Goal: Use online tool/utility: Utilize a website feature to perform a specific function

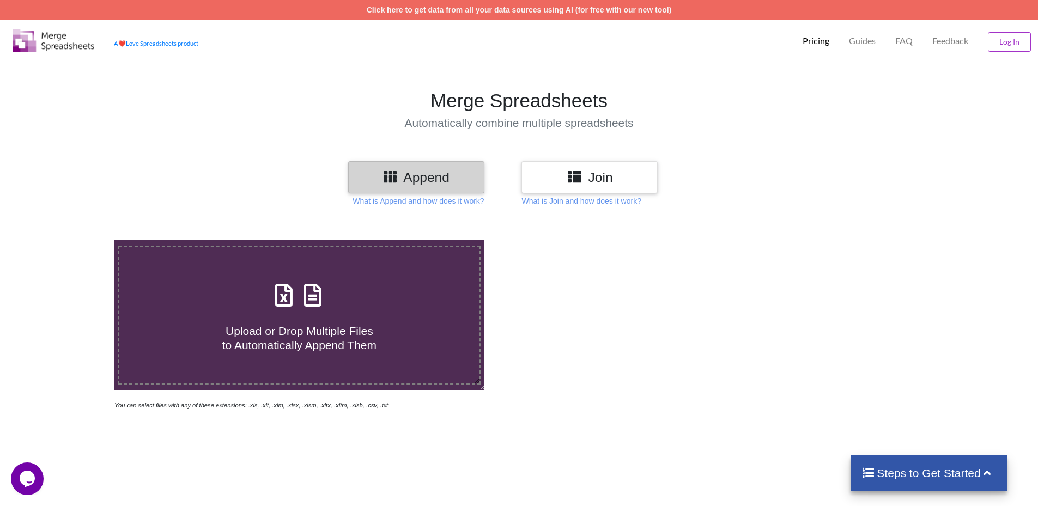
click at [574, 176] on icon at bounding box center [575, 176] width 16 height 14
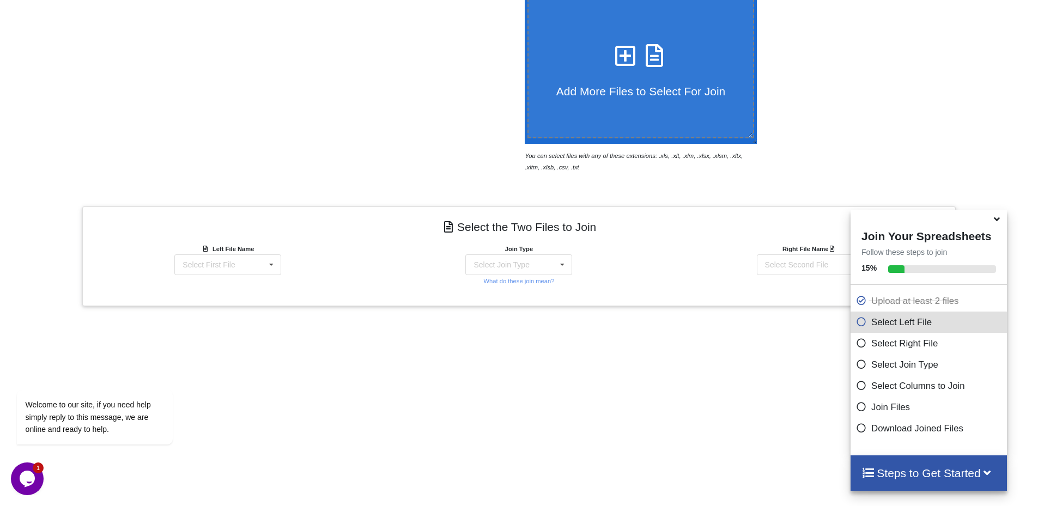
scroll to position [337, 0]
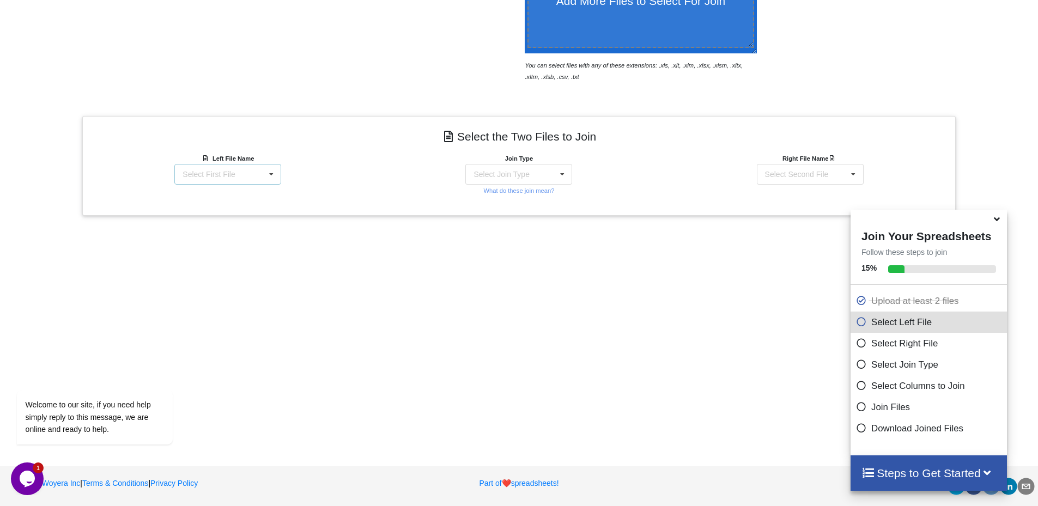
click at [203, 173] on div "Select First File" at bounding box center [208, 174] width 52 height 8
click at [211, 209] on span "BP-product-prices-backup_[DATE]_updated.csv" at bounding box center [215, 206] width 98 height 16
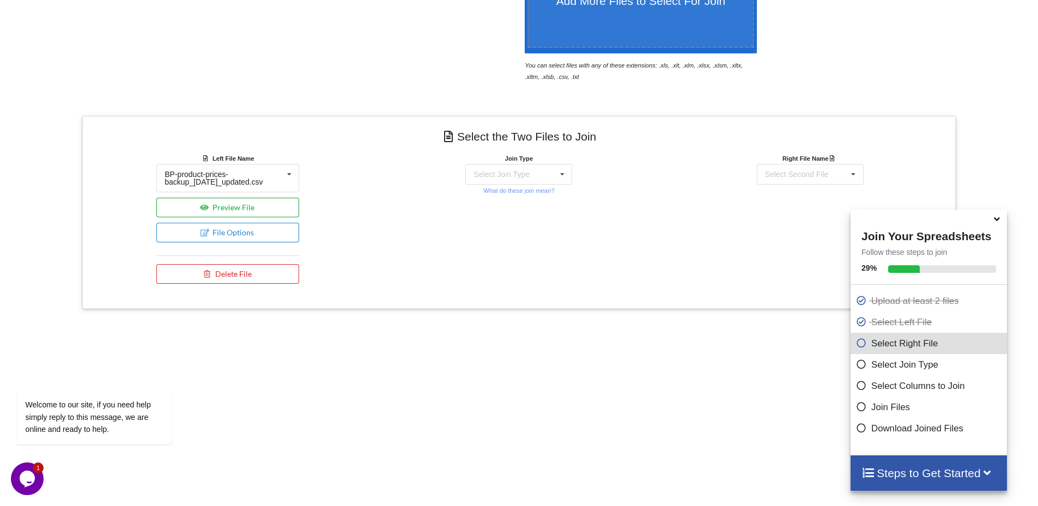
click at [231, 200] on button "Preview File" at bounding box center [227, 208] width 143 height 20
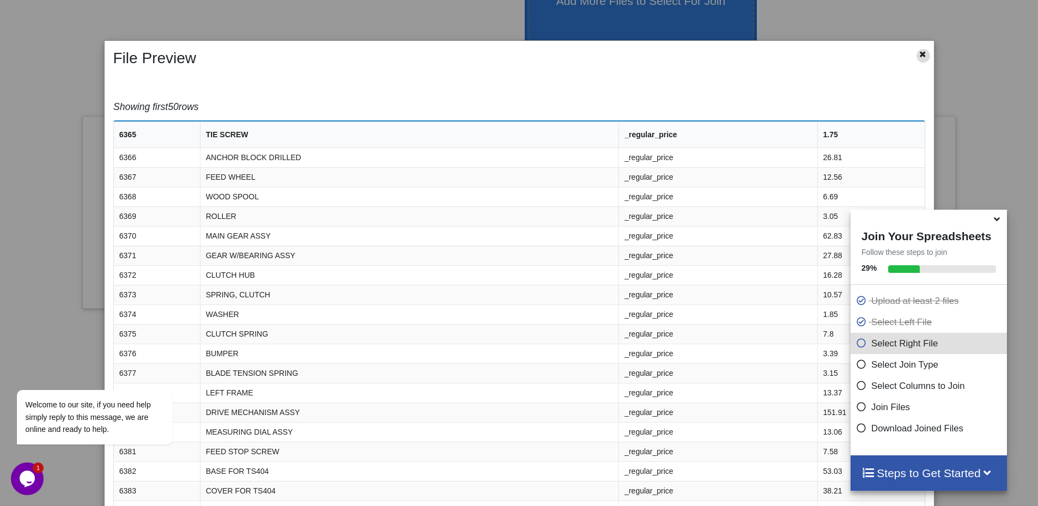
click at [918, 56] on icon at bounding box center [922, 53] width 9 height 8
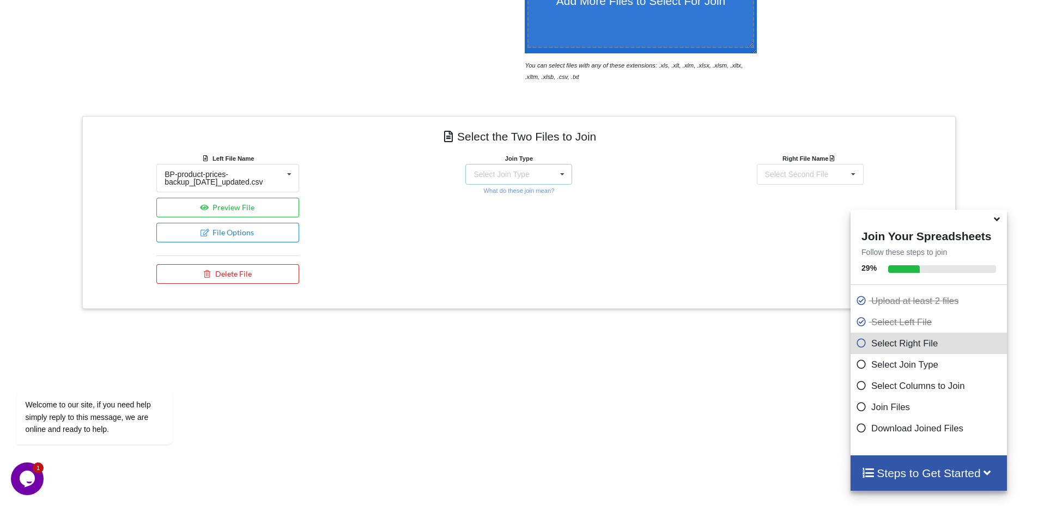
click at [546, 173] on div "Select Join Type INNER JOIN LEFT JOIN RIGHT JOIN FULL JOIN" at bounding box center [518, 174] width 107 height 21
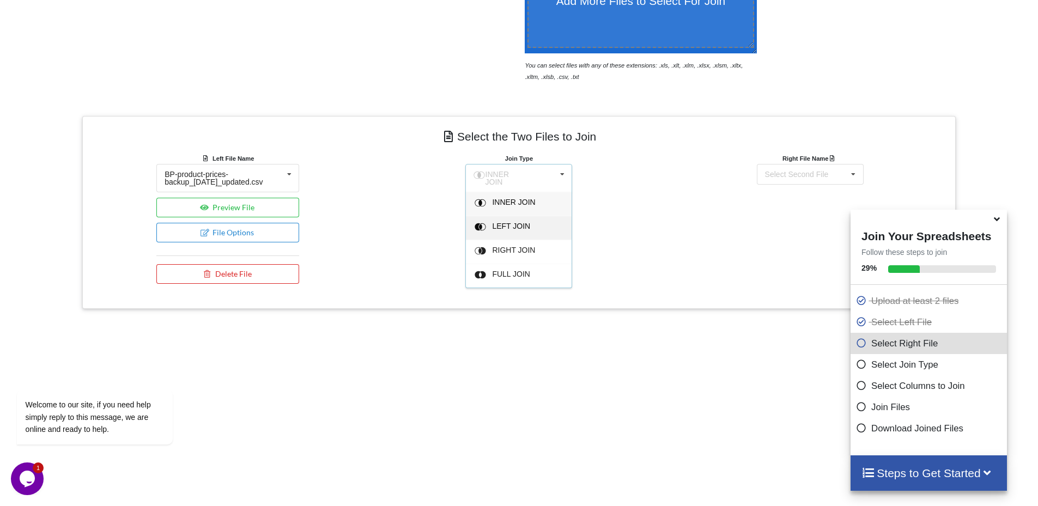
click at [514, 206] on span "LEFT JOIN" at bounding box center [513, 202] width 43 height 9
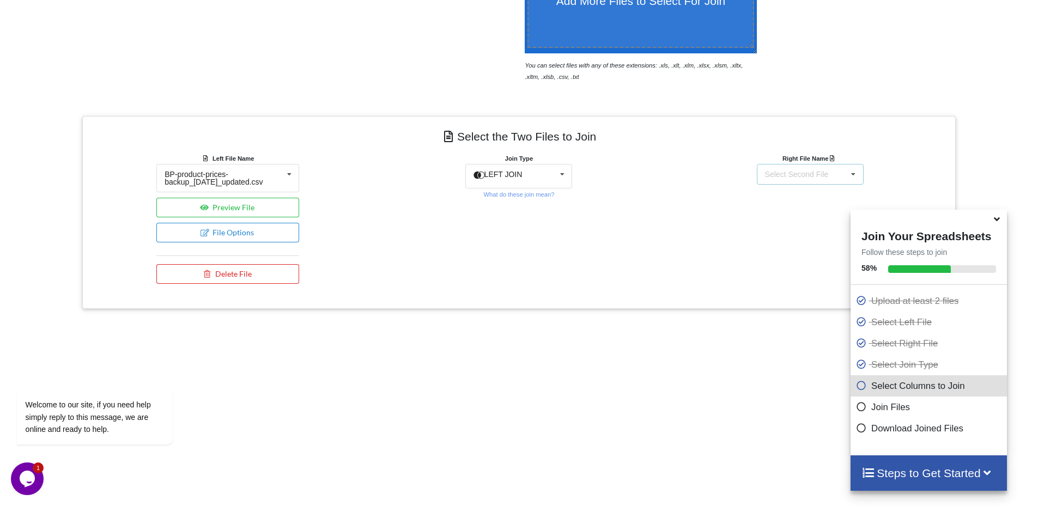
click at [778, 174] on div "Select Second File" at bounding box center [797, 174] width 64 height 8
click at [780, 234] on span "BP-product-sku.csv" at bounding box center [781, 230] width 66 height 9
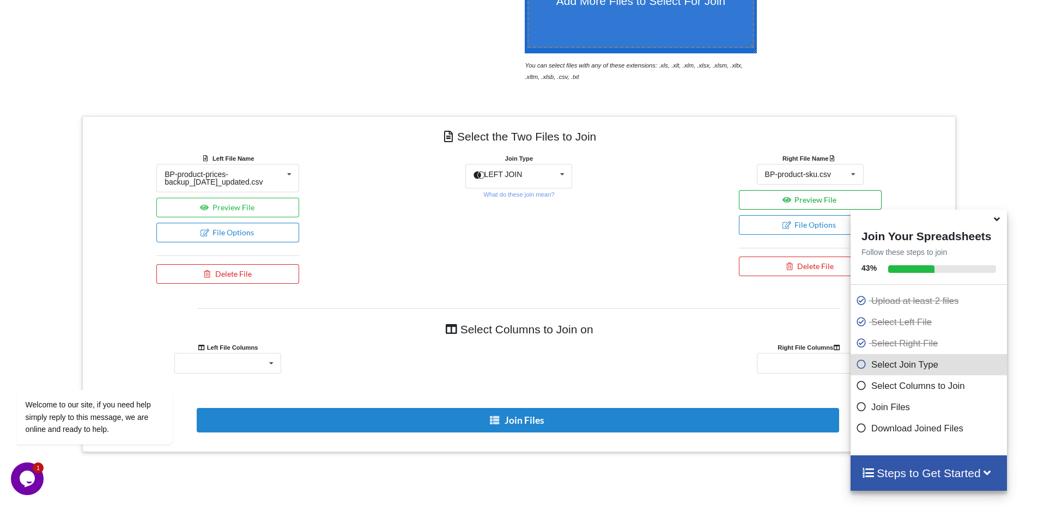
click at [777, 204] on button "Preview File" at bounding box center [810, 200] width 143 height 20
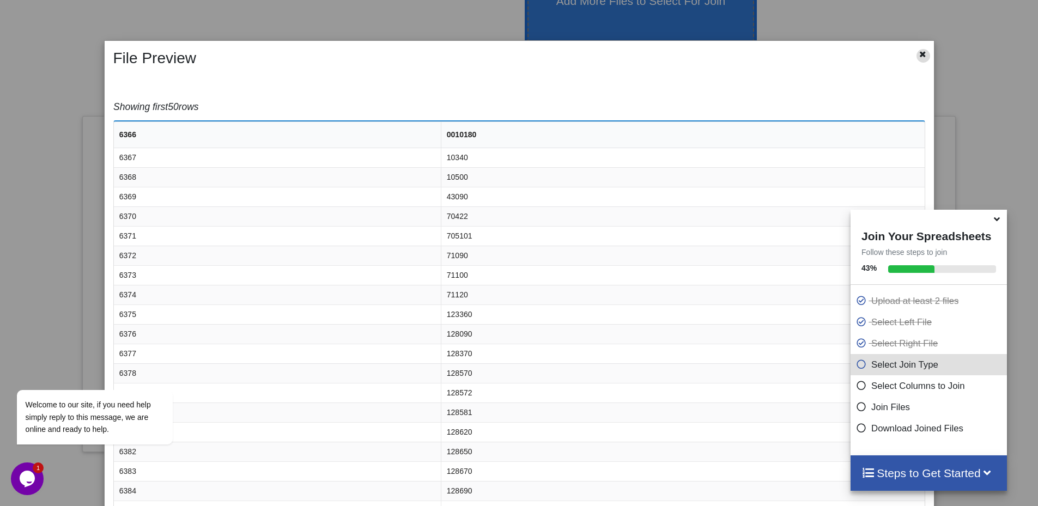
click at [918, 57] on icon at bounding box center [922, 53] width 9 height 8
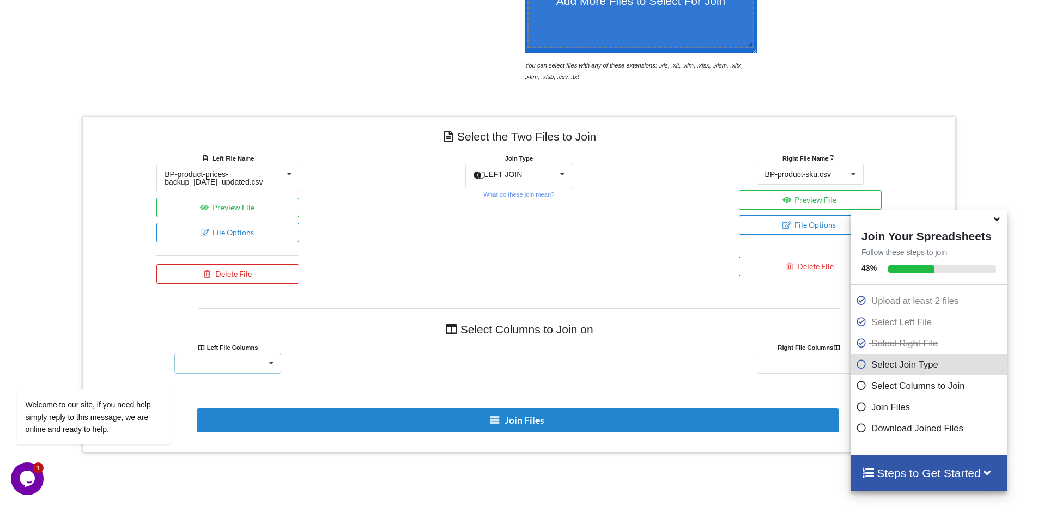
click at [234, 360] on div "6365 TIE SCREW _regular_price 1.75" at bounding box center [227, 363] width 107 height 21
click at [199, 381] on div at bounding box center [109, 375] width 185 height 14
click at [800, 356] on div "6366 0010180" at bounding box center [810, 363] width 107 height 21
click at [772, 379] on span "6366" at bounding box center [774, 383] width 17 height 9
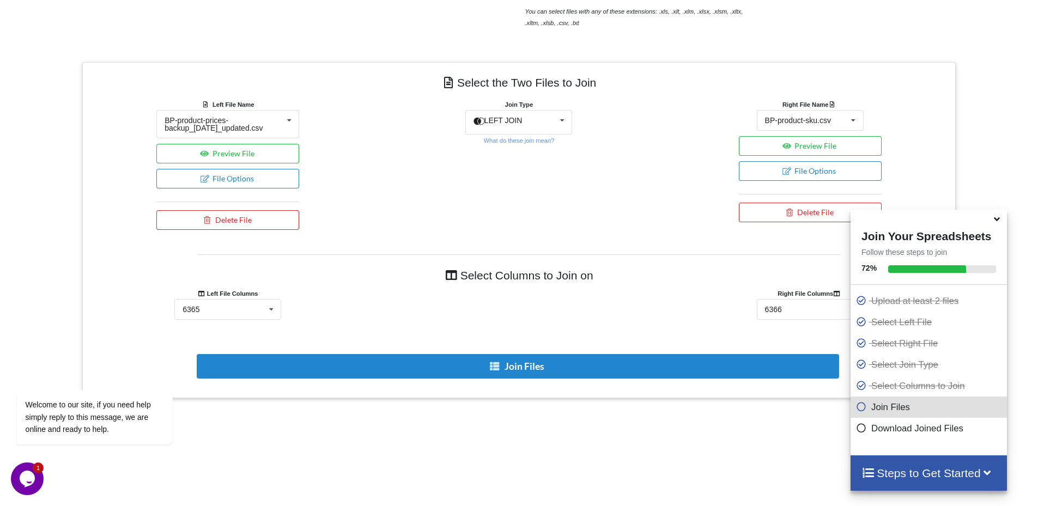
scroll to position [391, 0]
click at [239, 176] on button "File Options" at bounding box center [227, 178] width 143 height 20
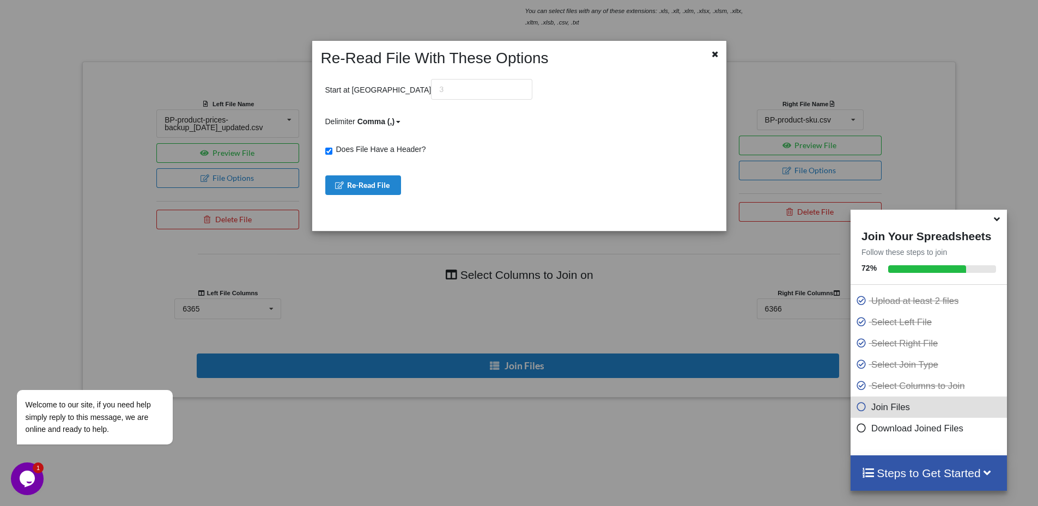
click at [328, 153] on input "Does File Have a Header?" at bounding box center [328, 151] width 7 height 7
checkbox input "false"
click at [346, 190] on button "Re-Read File" at bounding box center [363, 185] width 76 height 20
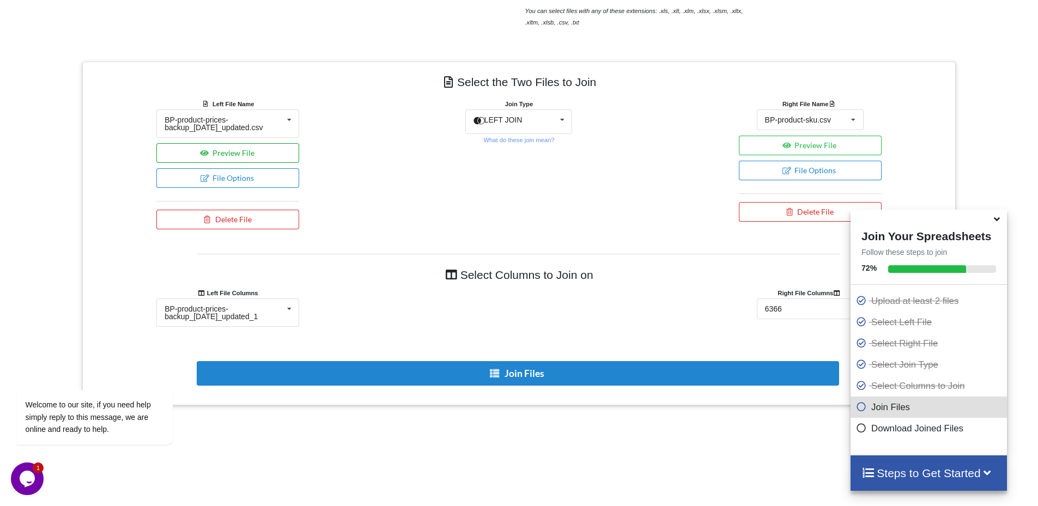
click at [272, 153] on button "Preview File" at bounding box center [227, 153] width 143 height 20
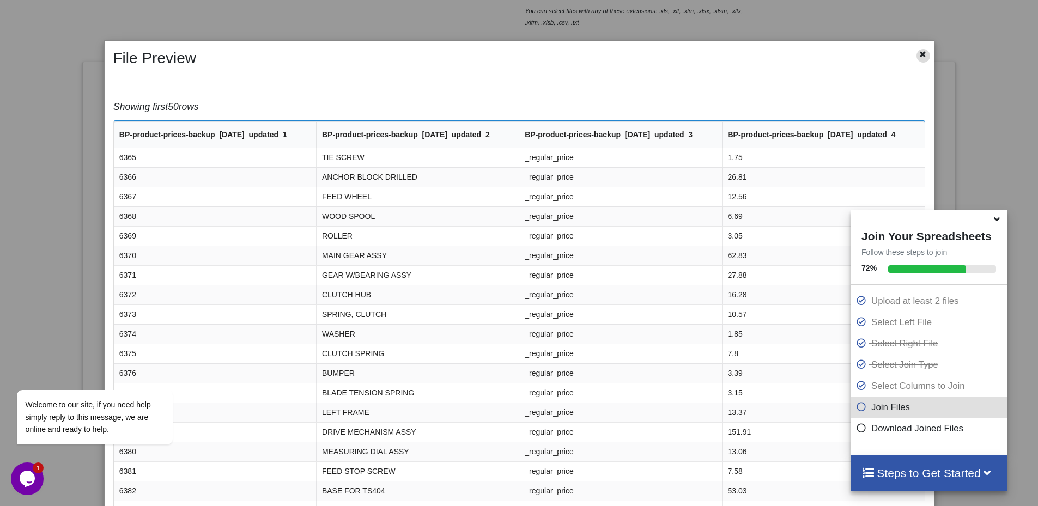
click at [918, 53] on icon at bounding box center [922, 53] width 9 height 8
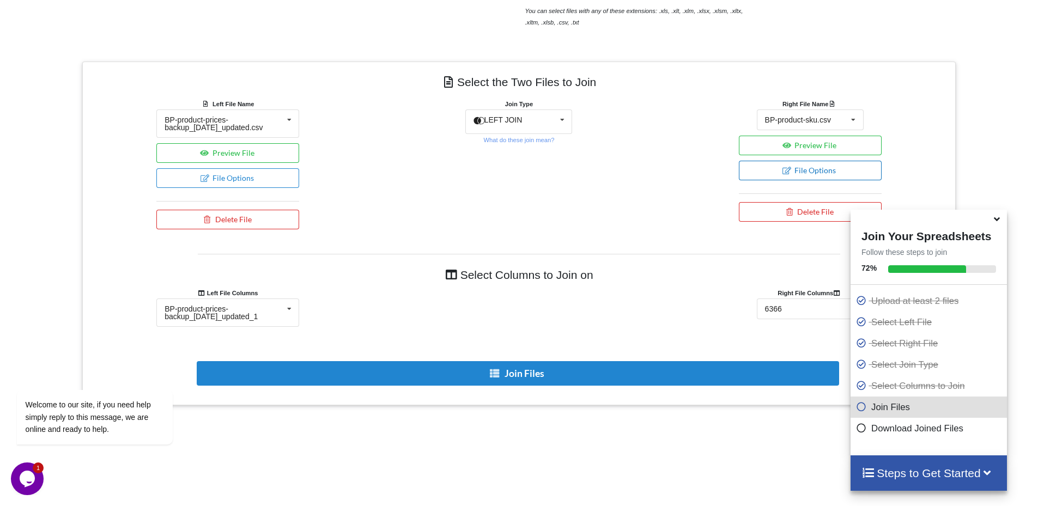
click at [794, 170] on button "File Options" at bounding box center [810, 171] width 143 height 20
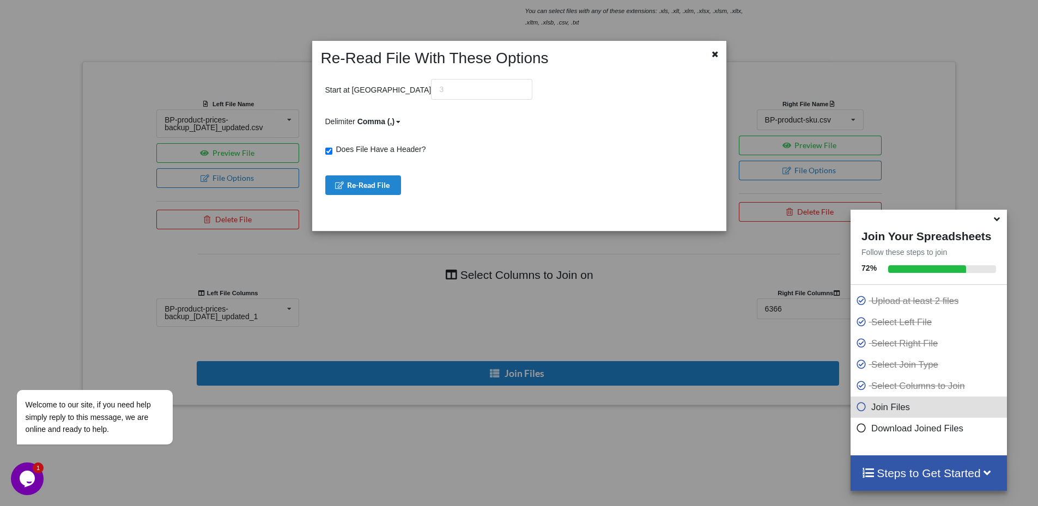
click at [392, 151] on span "Does File Have a Header?" at bounding box center [379, 149] width 94 height 9
click at [332, 151] on input "Does File Have a Header?" at bounding box center [328, 151] width 7 height 7
checkbox input "false"
click at [383, 184] on button "Re-Read File" at bounding box center [363, 185] width 76 height 20
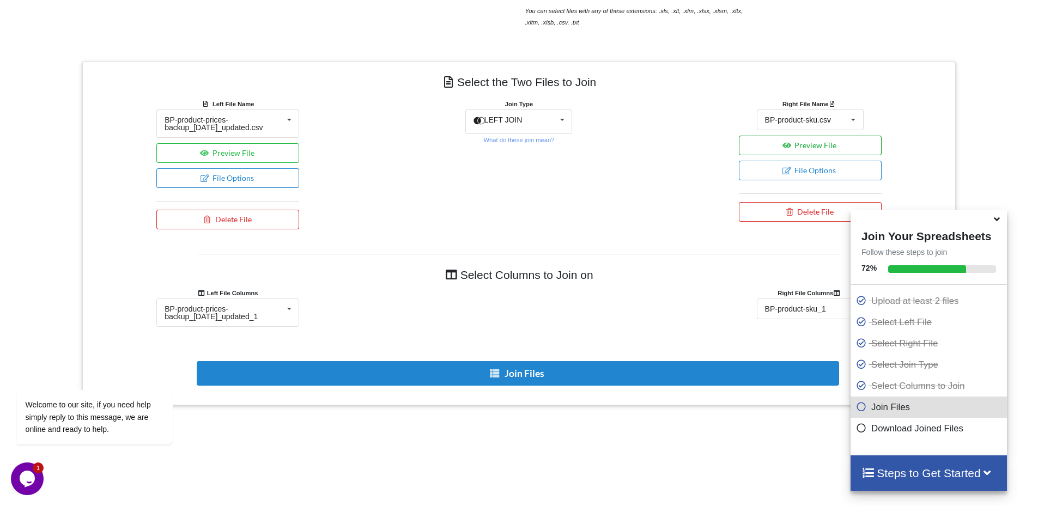
click at [788, 147] on icon at bounding box center [786, 145] width 9 height 7
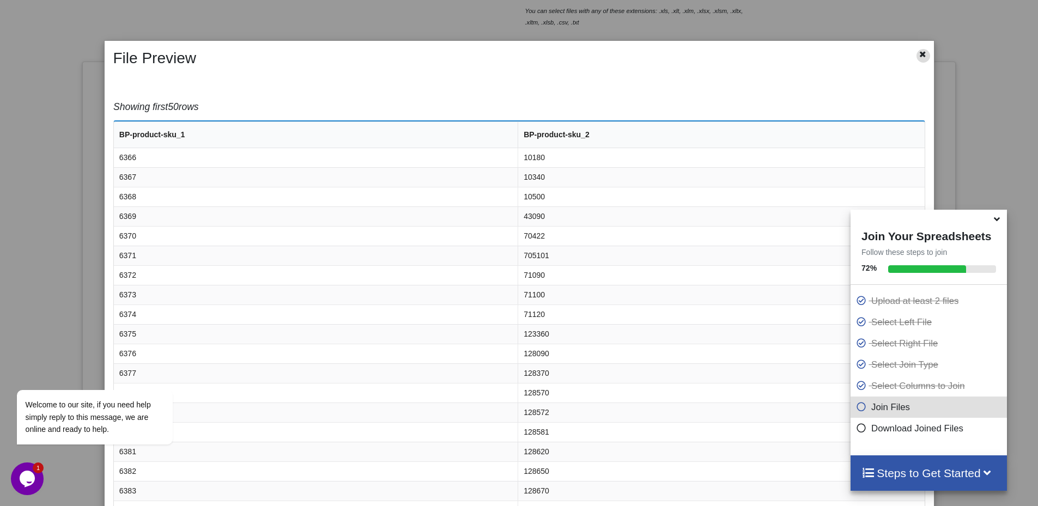
click at [919, 57] on icon at bounding box center [922, 53] width 9 height 8
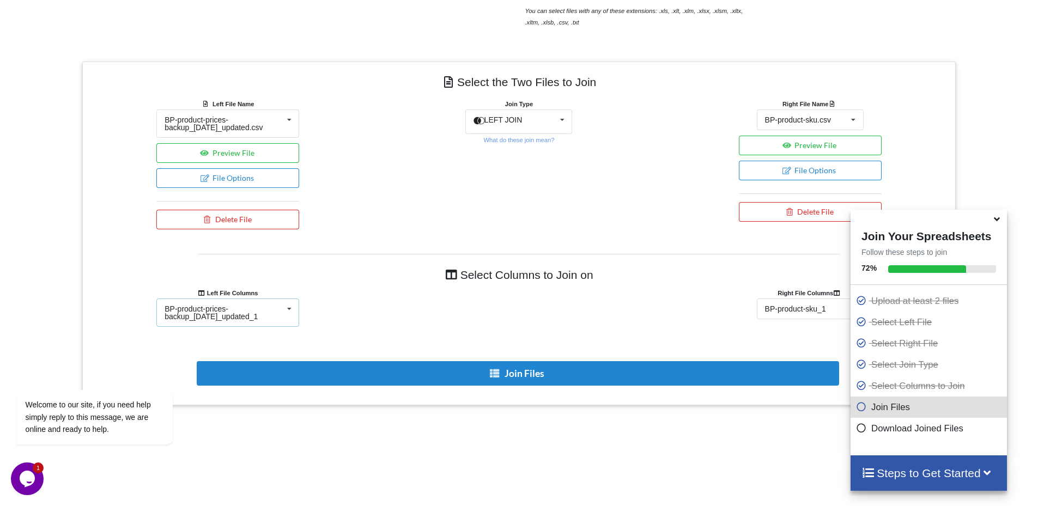
click at [241, 313] on div "BP-product-prices-backup_[DATE]_updated_1" at bounding box center [224, 312] width 118 height 15
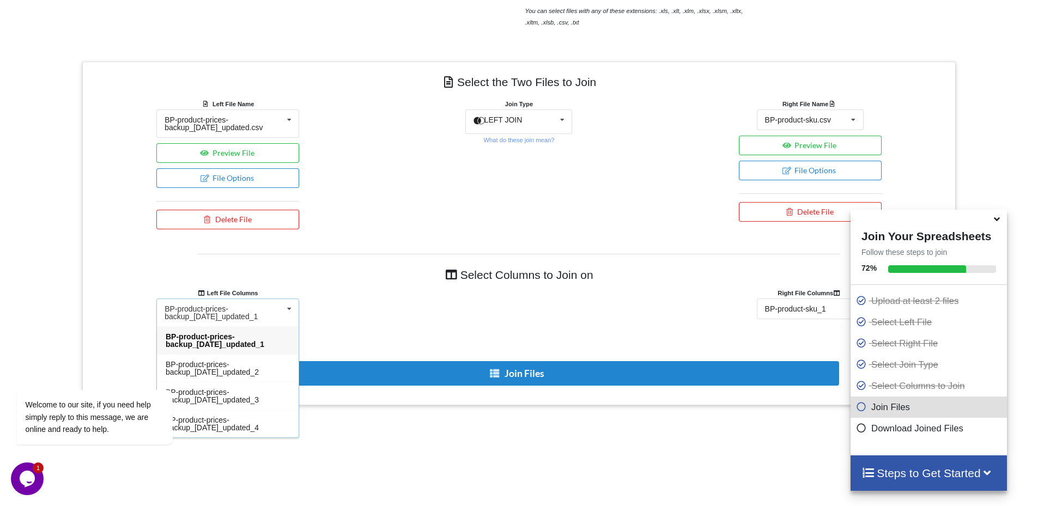
click at [235, 337] on span "BP-product-prices-backup_[DATE]_updated_1" at bounding box center [215, 340] width 99 height 16
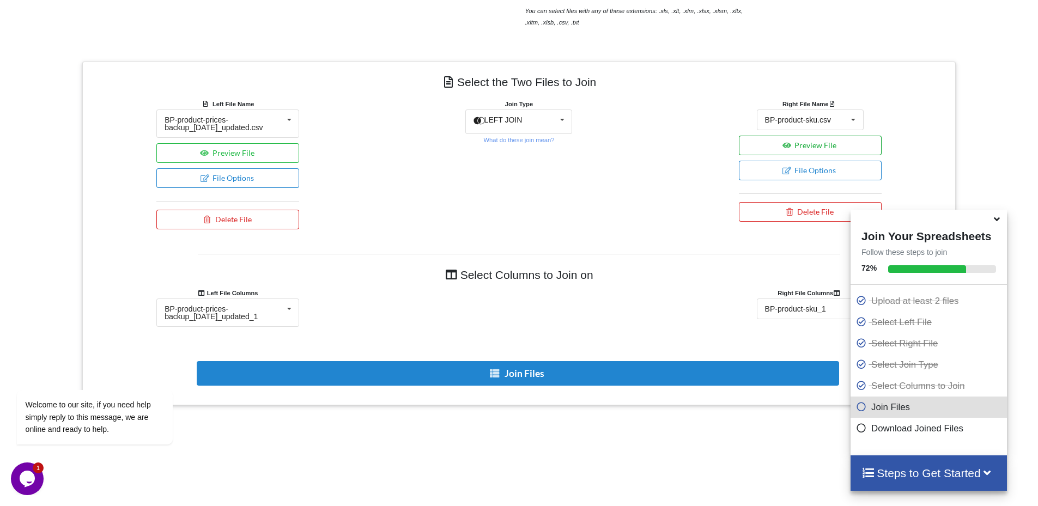
click at [762, 144] on button "Preview File" at bounding box center [810, 146] width 143 height 20
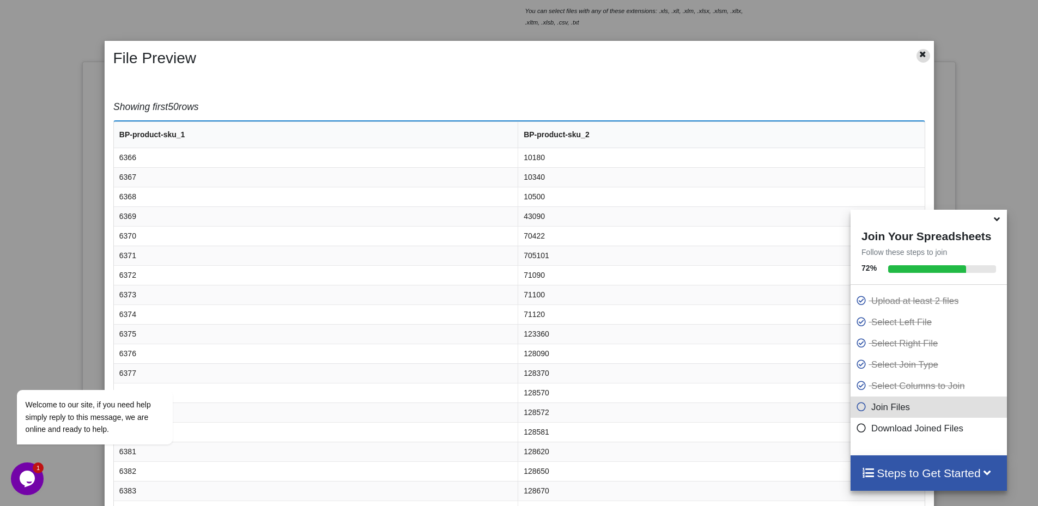
click at [919, 54] on icon at bounding box center [922, 53] width 9 height 8
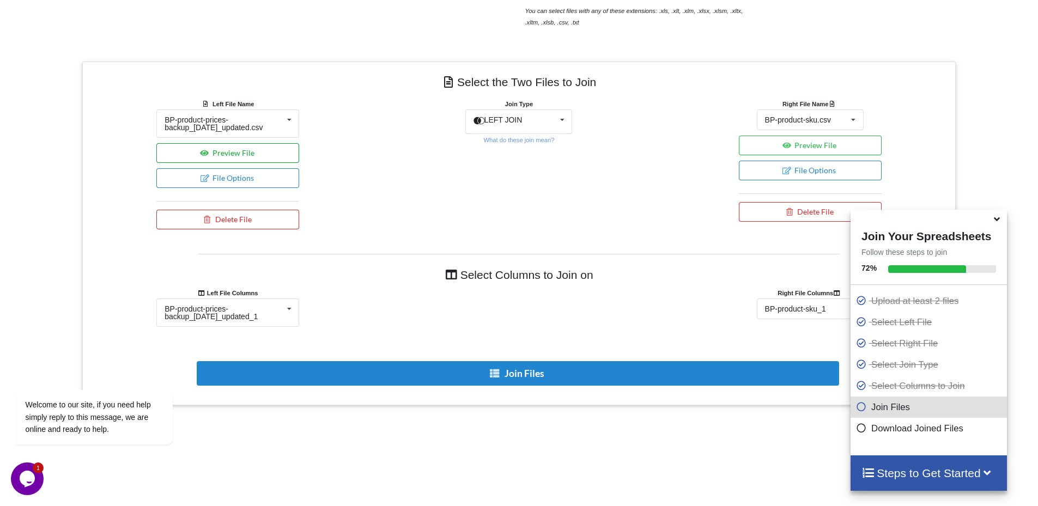
click at [247, 154] on button "Preview File" at bounding box center [227, 153] width 143 height 20
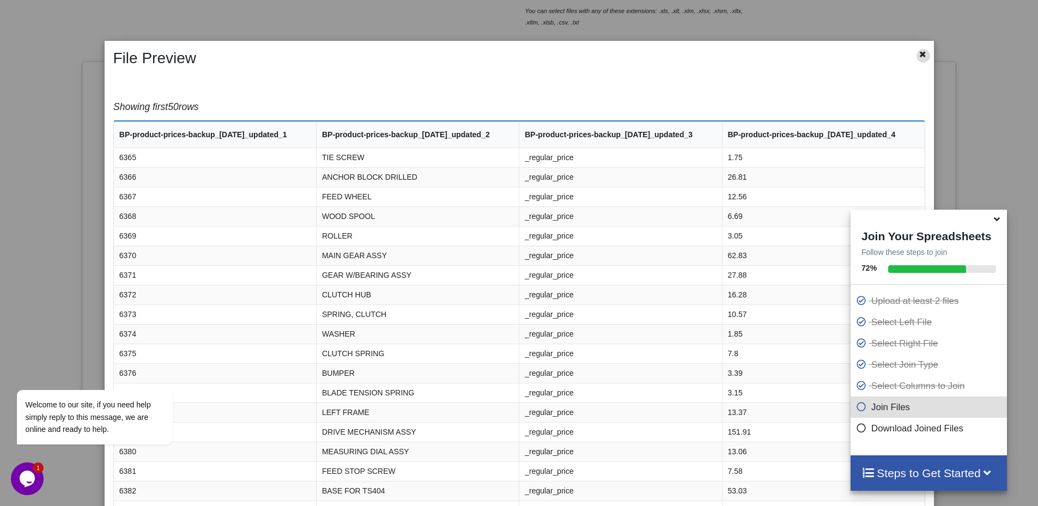
click at [918, 57] on icon at bounding box center [922, 53] width 9 height 8
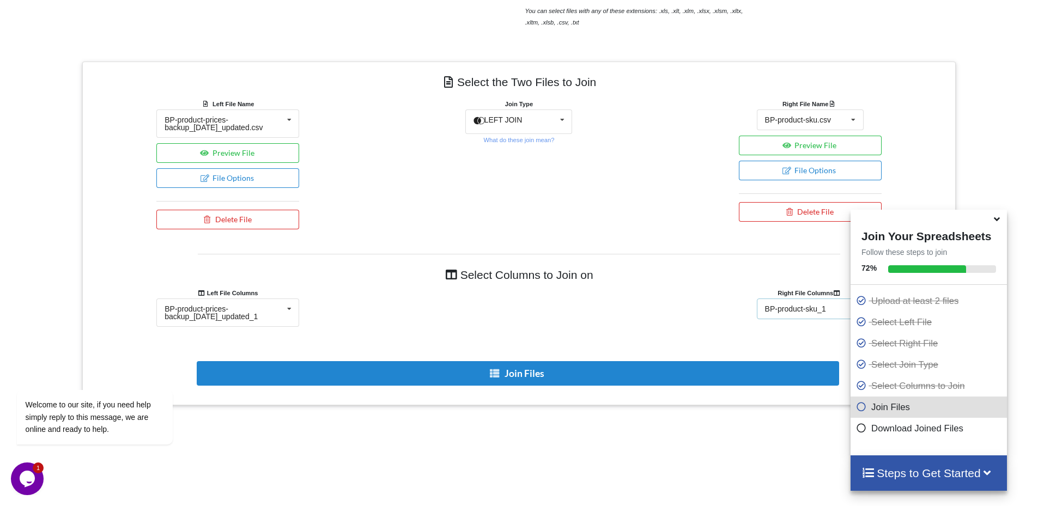
click at [779, 311] on div "BP-product-sku_1" at bounding box center [795, 309] width 61 height 8
click at [780, 329] on span "BP-product-sku_1" at bounding box center [799, 329] width 66 height 9
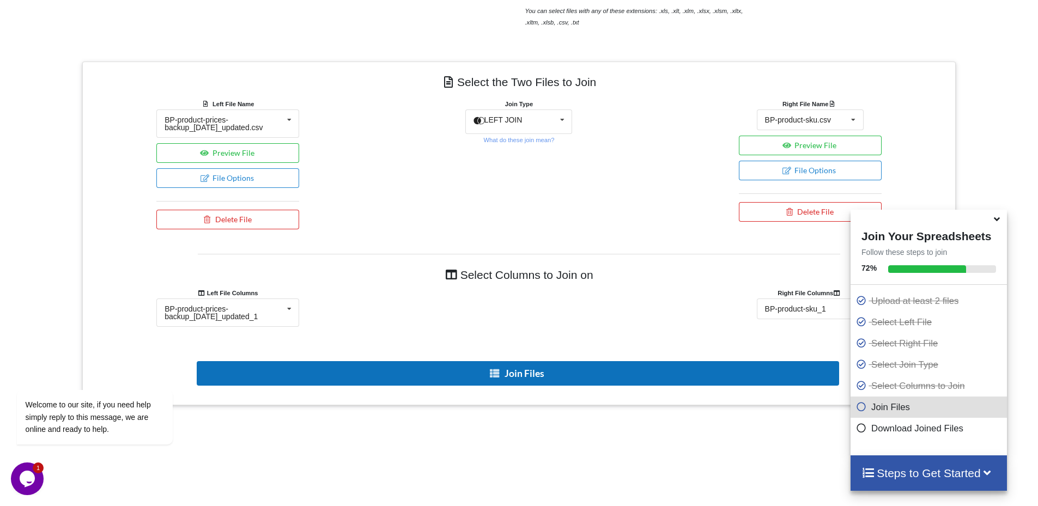
click at [497, 373] on icon at bounding box center [494, 373] width 11 height 8
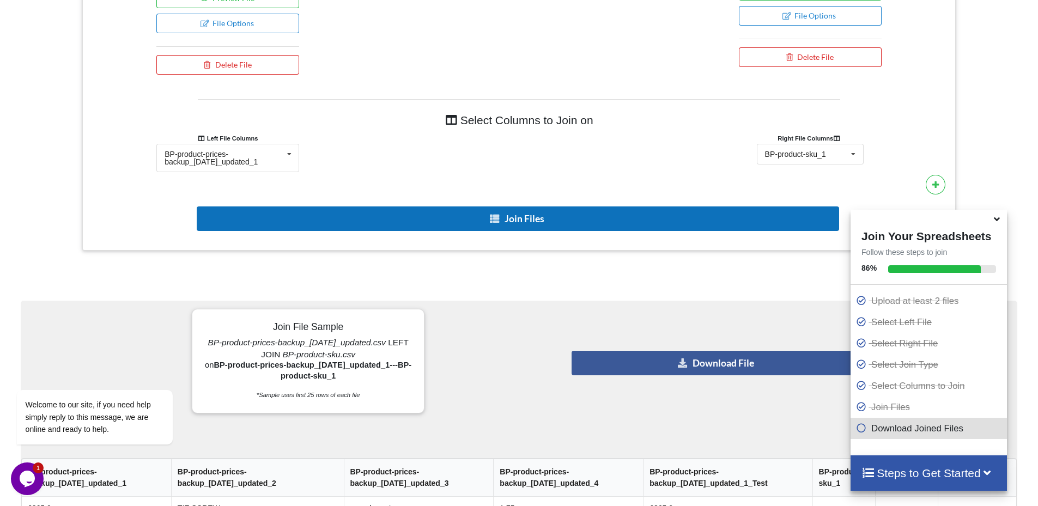
scroll to position [577, 0]
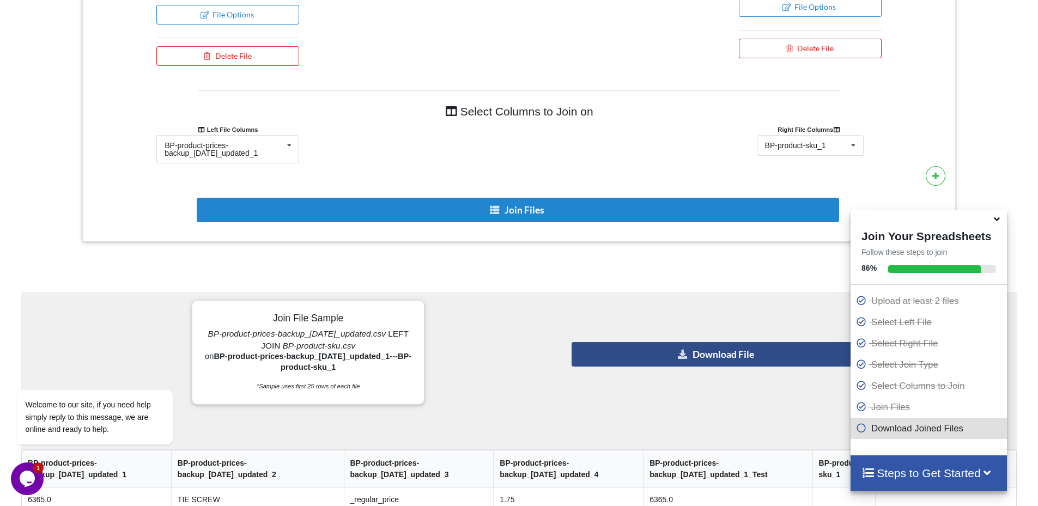
click at [638, 356] on button "Download File" at bounding box center [716, 354] width 290 height 25
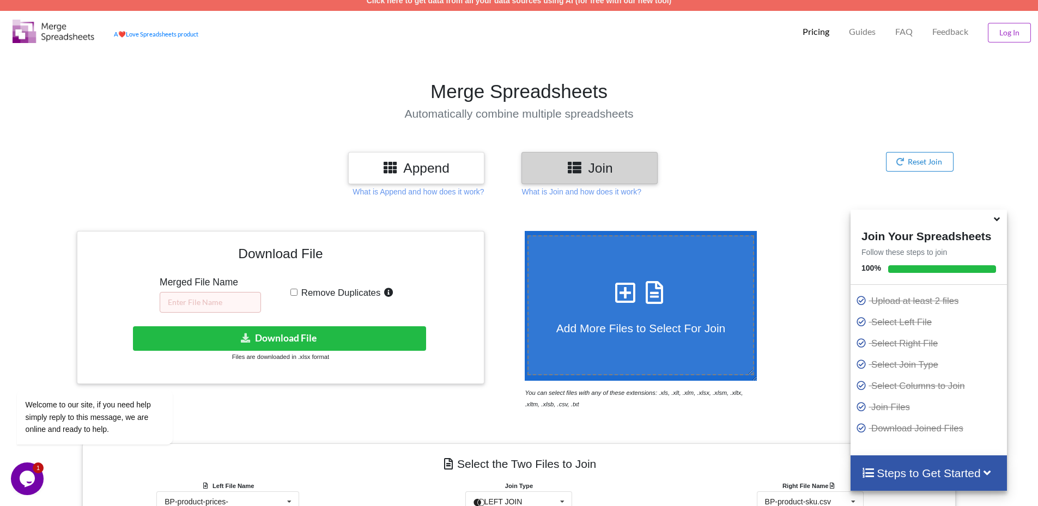
scroll to position [0, 0]
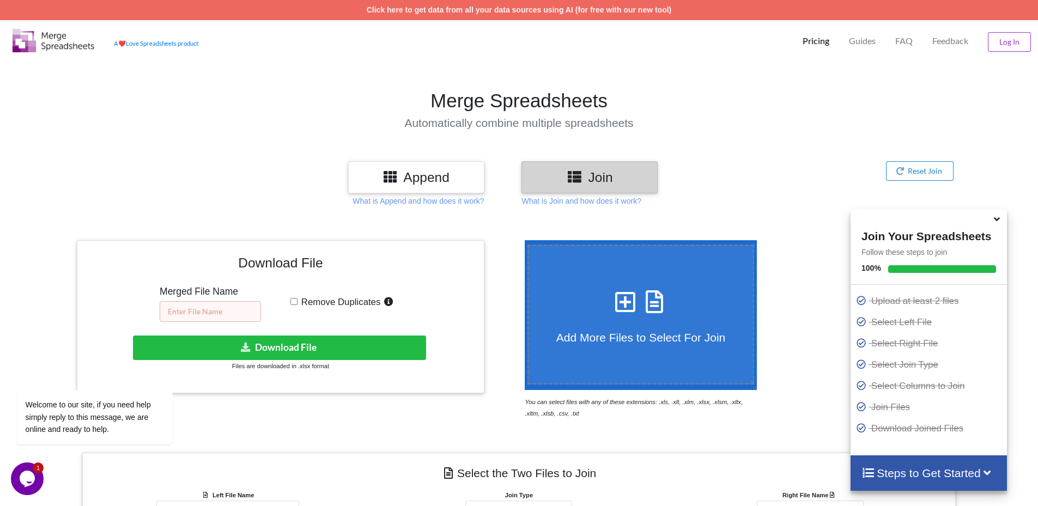
click at [234, 316] on input "text" at bounding box center [210, 311] width 101 height 21
type input "BP-Parts-updated"
click at [275, 325] on div "Download File Merged File Name BP-Parts-updated Remove Duplicates Download hidd…" at bounding box center [280, 316] width 391 height 136
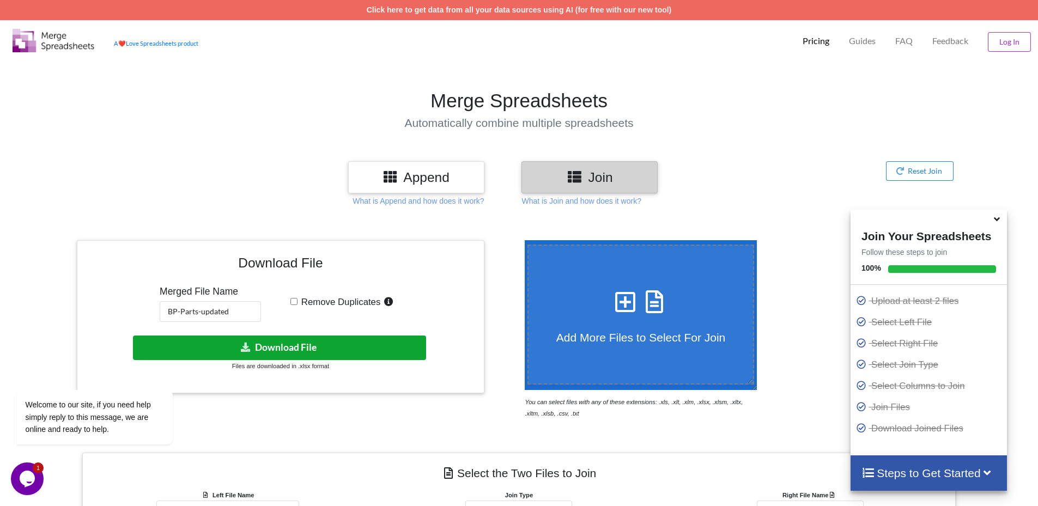
click at [347, 346] on button "Download File" at bounding box center [279, 348] width 293 height 25
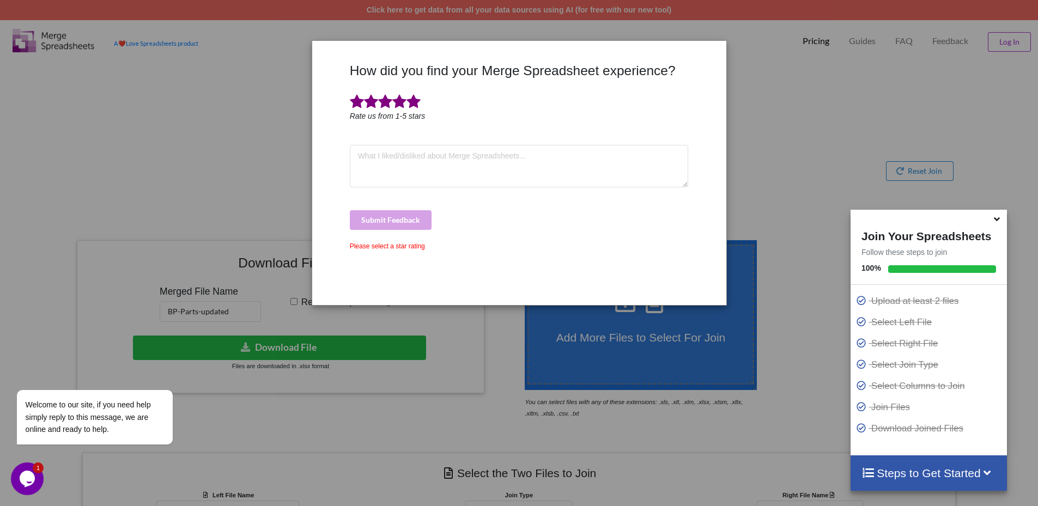
click at [416, 105] on span at bounding box center [413, 101] width 14 height 15
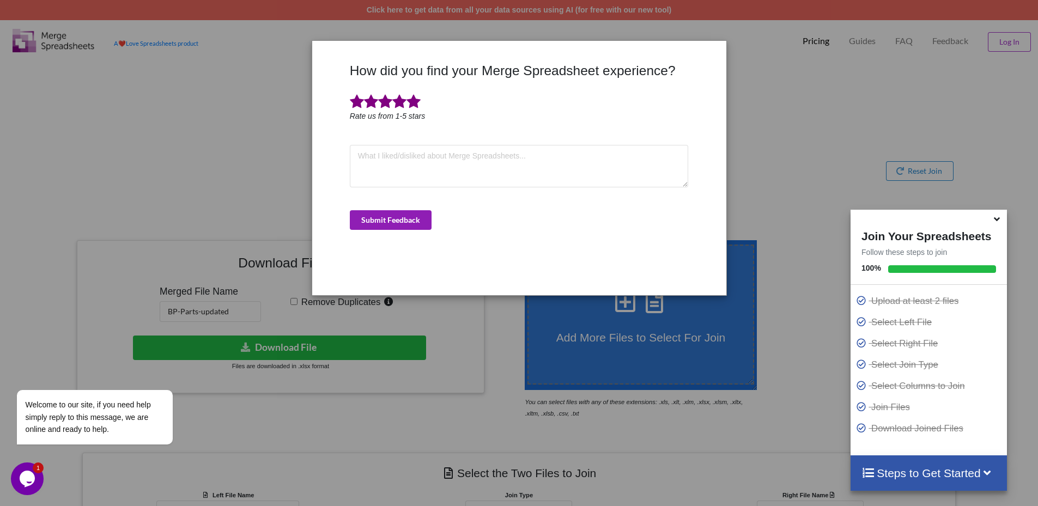
click at [403, 224] on button "Submit Feedback" at bounding box center [391, 220] width 82 height 20
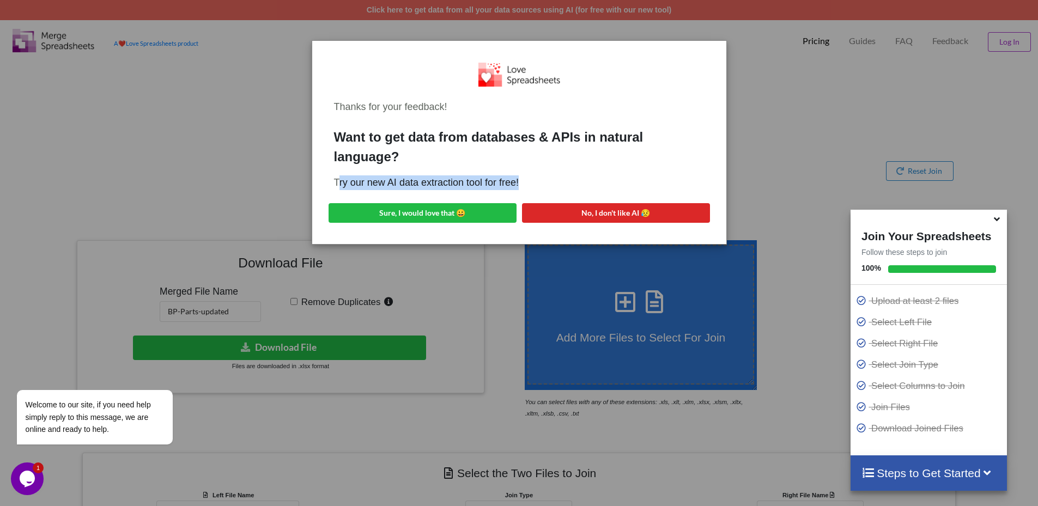
drag, startPoint x: 337, startPoint y: 182, endPoint x: 530, endPoint y: 182, distance: 193.4
click at [530, 182] on div "Try our new AI data extraction tool for free!" at bounding box center [519, 182] width 370 height 15
click at [752, 181] on div "Thanks for your feedback! Want to get data from databases & APIs in natural lan…" at bounding box center [519, 253] width 1038 height 506
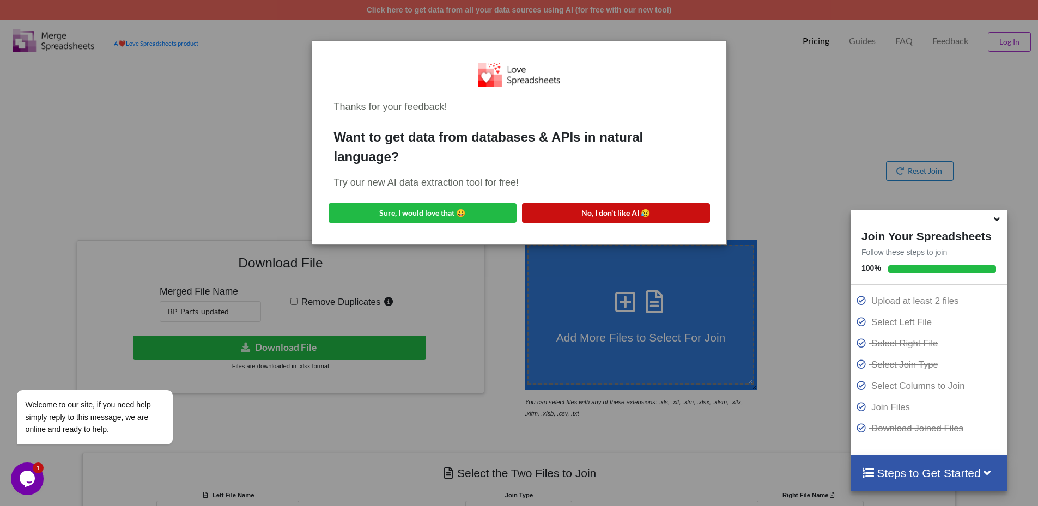
click at [662, 208] on button "No, I don't like AI 😥" at bounding box center [616, 213] width 188 height 20
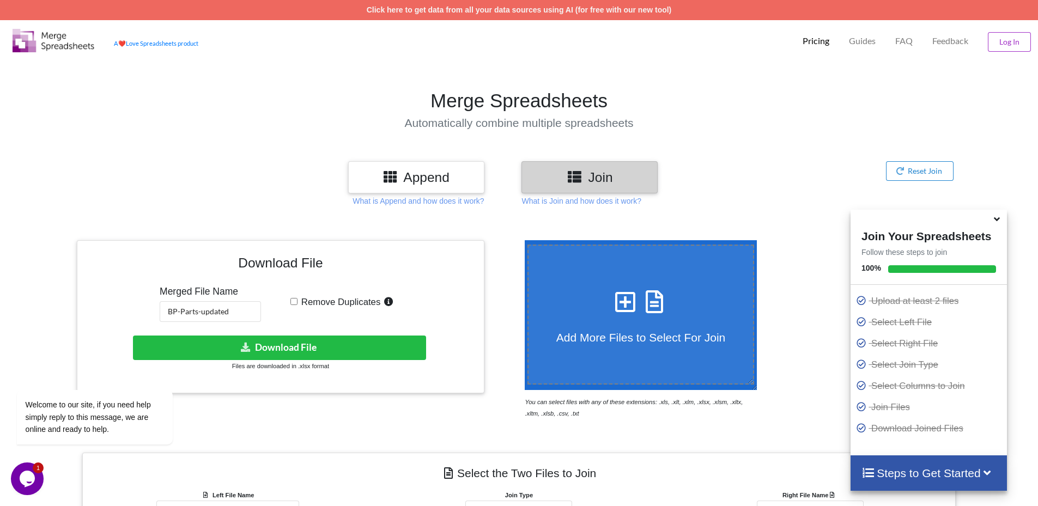
click at [766, 172] on div "Join" at bounding box center [650, 177] width 258 height 32
click at [636, 180] on h3 "Join" at bounding box center [589, 177] width 120 height 16
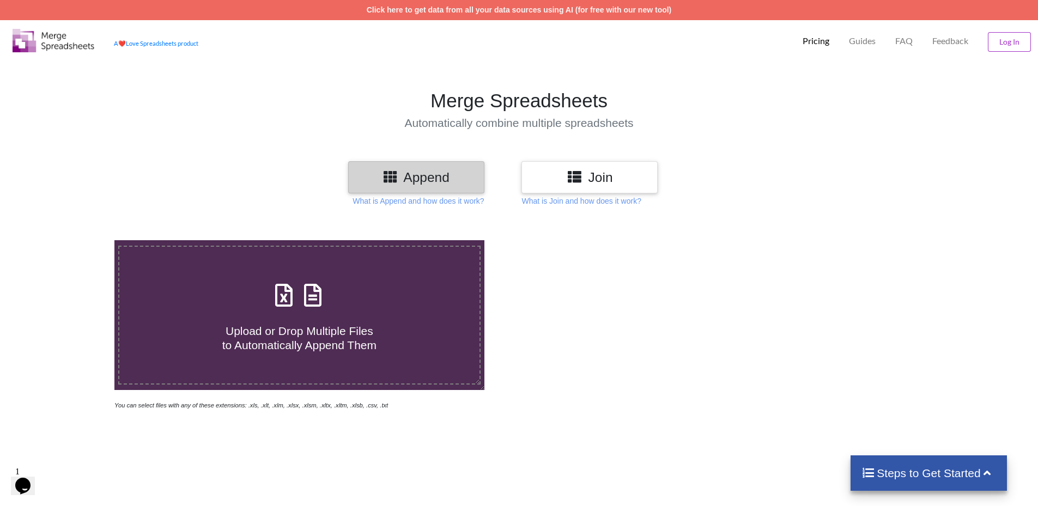
click at [602, 168] on div "Join" at bounding box center [589, 177] width 136 height 32
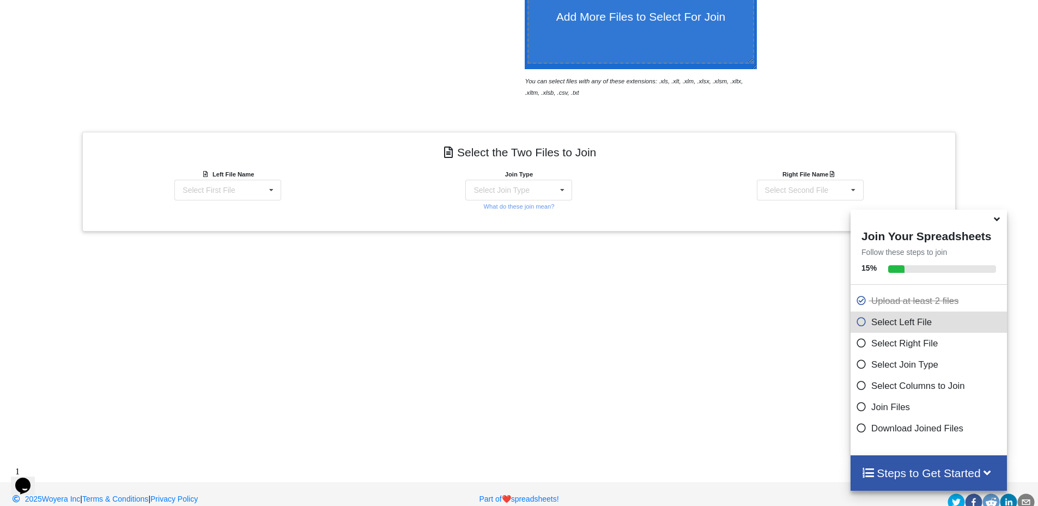
scroll to position [337, 0]
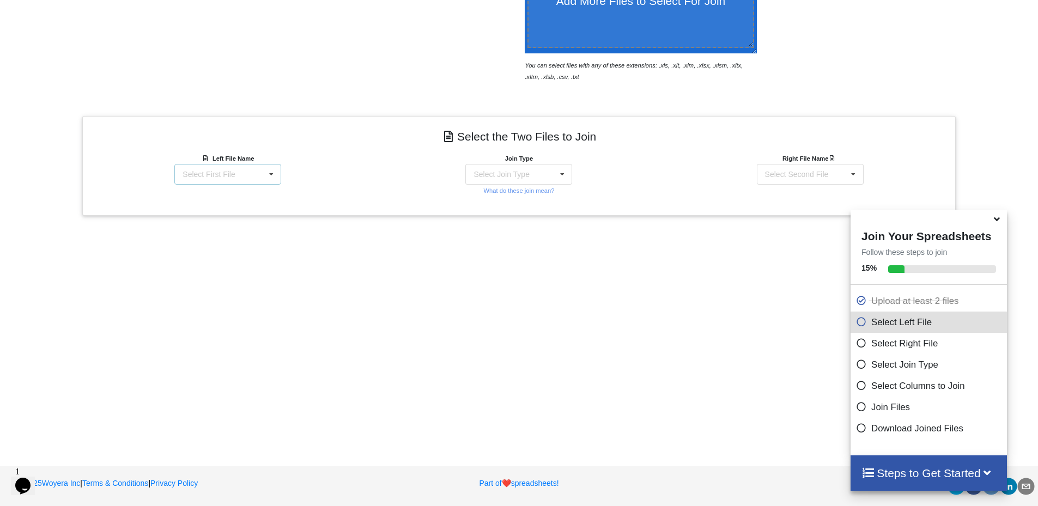
click at [200, 170] on div "Select First File" at bounding box center [208, 174] width 52 height 8
click at [194, 220] on span "IP-product-prices-backup_25-08-13_updated.csv" at bounding box center [233, 218] width 98 height 16
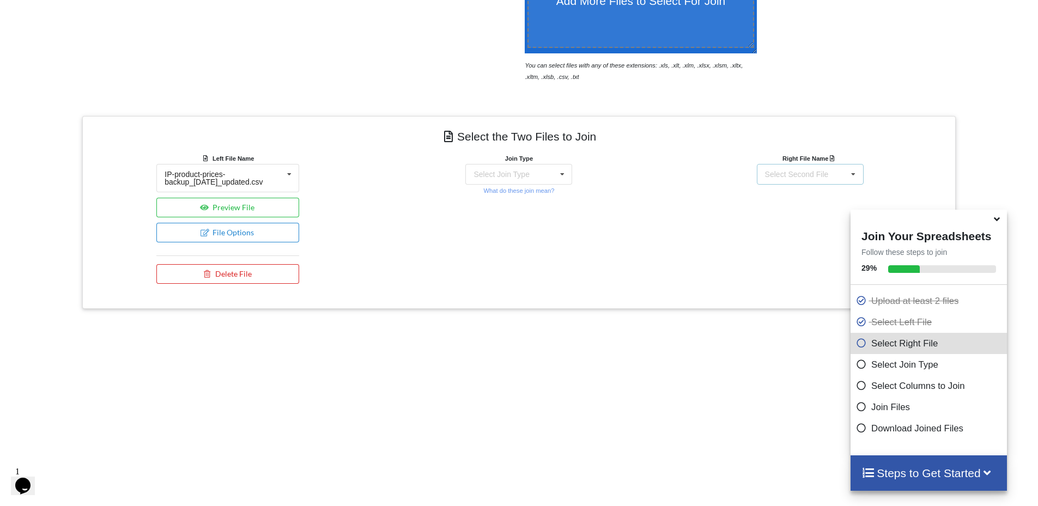
click at [814, 173] on div "Select Second File" at bounding box center [797, 174] width 64 height 8
click at [809, 194] on span "IP-product-sku.csv" at bounding box center [797, 194] width 63 height 9
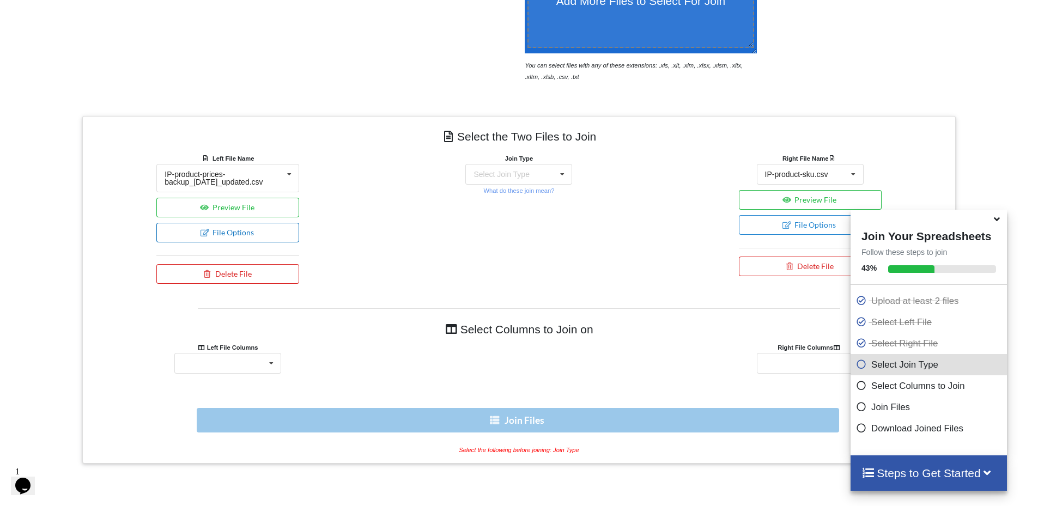
click at [254, 234] on button "File Options" at bounding box center [227, 233] width 143 height 20
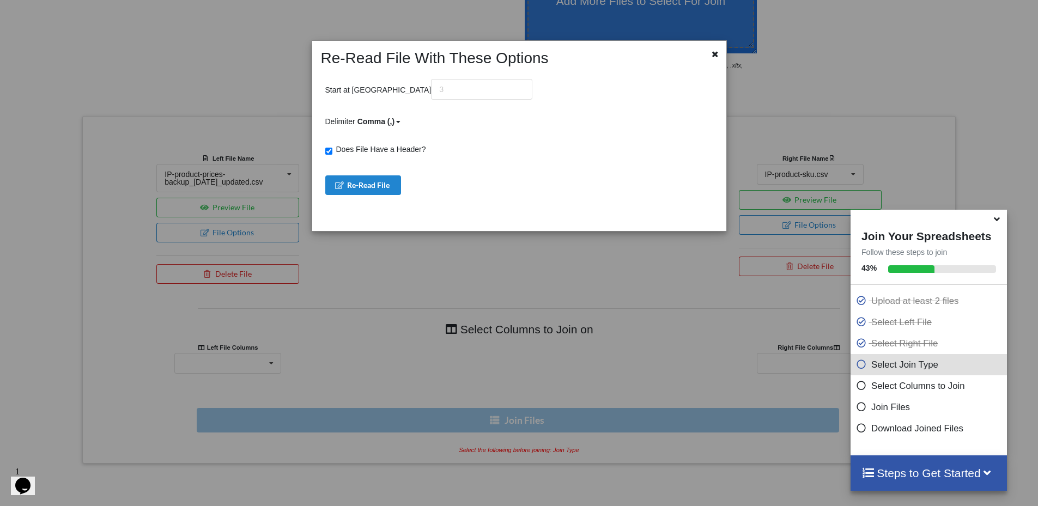
click at [365, 150] on span "Does File Have a Header?" at bounding box center [379, 149] width 94 height 9
click at [332, 150] on input "Does File Have a Header?" at bounding box center [328, 151] width 7 height 7
checkbox input "false"
click at [356, 185] on button "Re-Read File" at bounding box center [363, 185] width 76 height 20
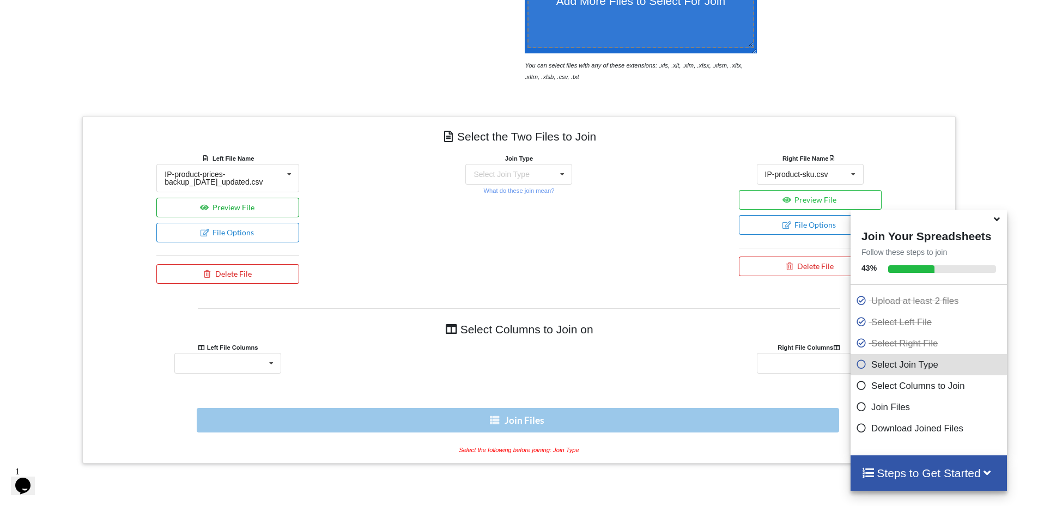
click at [277, 205] on button "Preview File" at bounding box center [227, 208] width 143 height 20
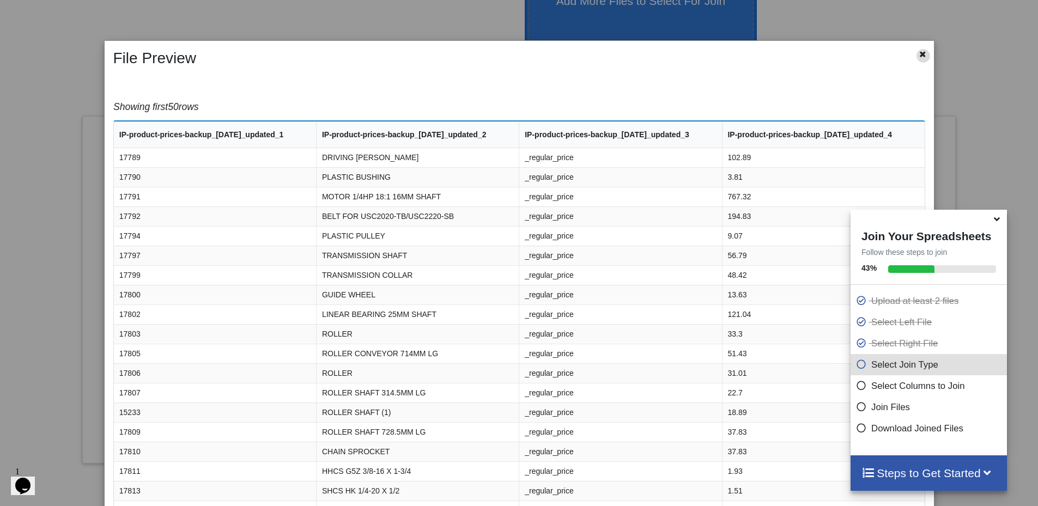
click at [920, 60] on div at bounding box center [923, 56] width 14 height 14
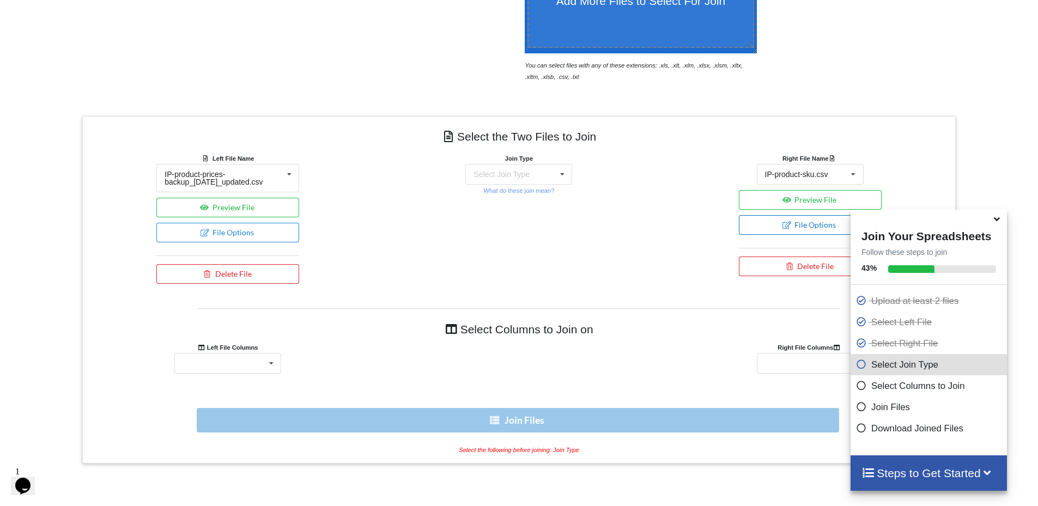
click at [781, 224] on button "File Options" at bounding box center [810, 225] width 143 height 20
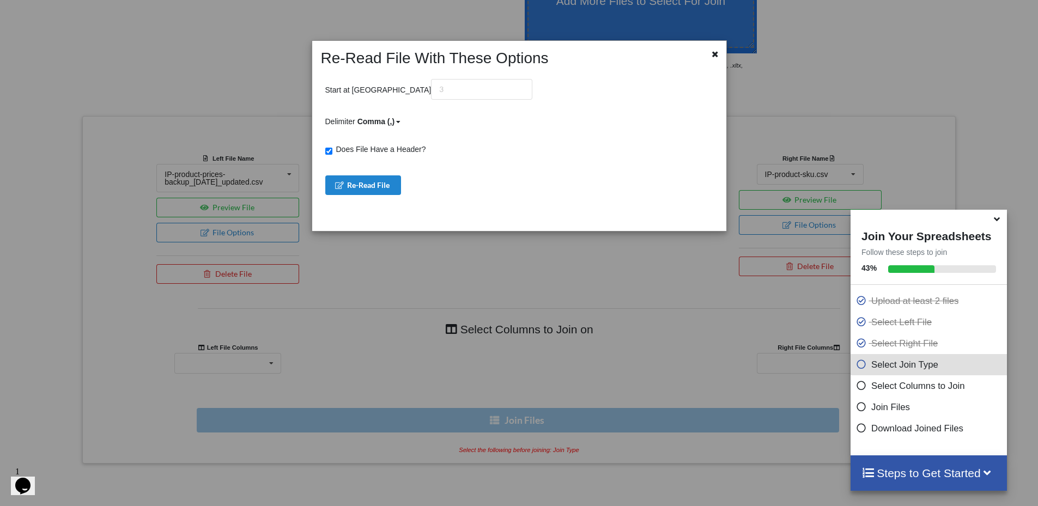
click at [377, 149] on span "Does File Have a Header?" at bounding box center [379, 149] width 94 height 9
click at [332, 149] on input "Does File Have a Header?" at bounding box center [328, 151] width 7 height 7
checkbox input "false"
click at [378, 185] on button "Re-Read File" at bounding box center [363, 185] width 76 height 20
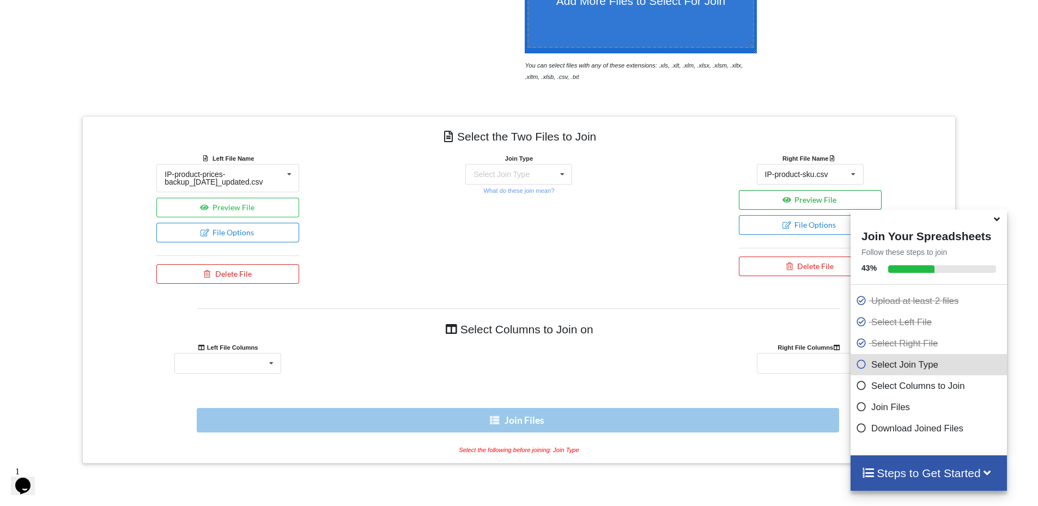
click at [763, 197] on button "Preview File" at bounding box center [810, 200] width 143 height 20
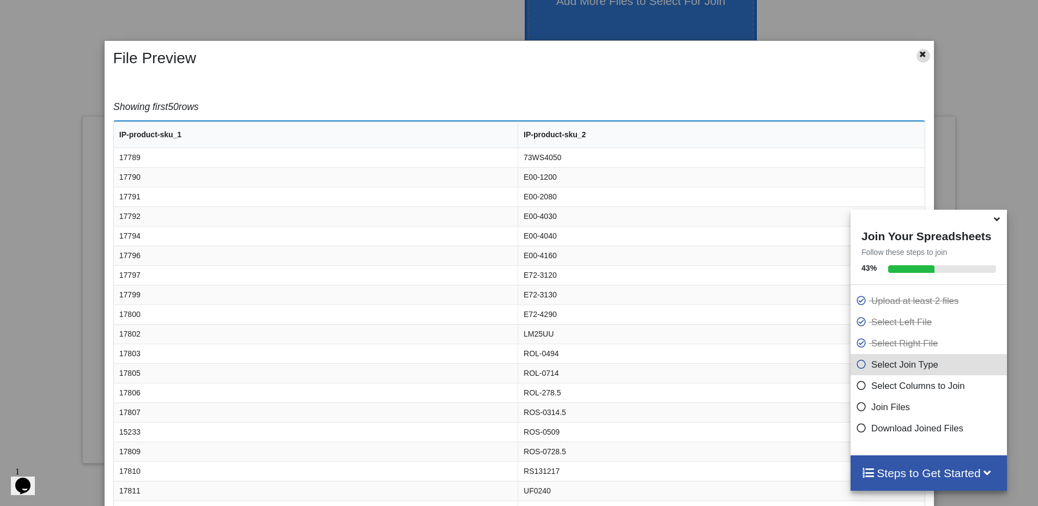
click at [918, 54] on icon at bounding box center [922, 53] width 9 height 8
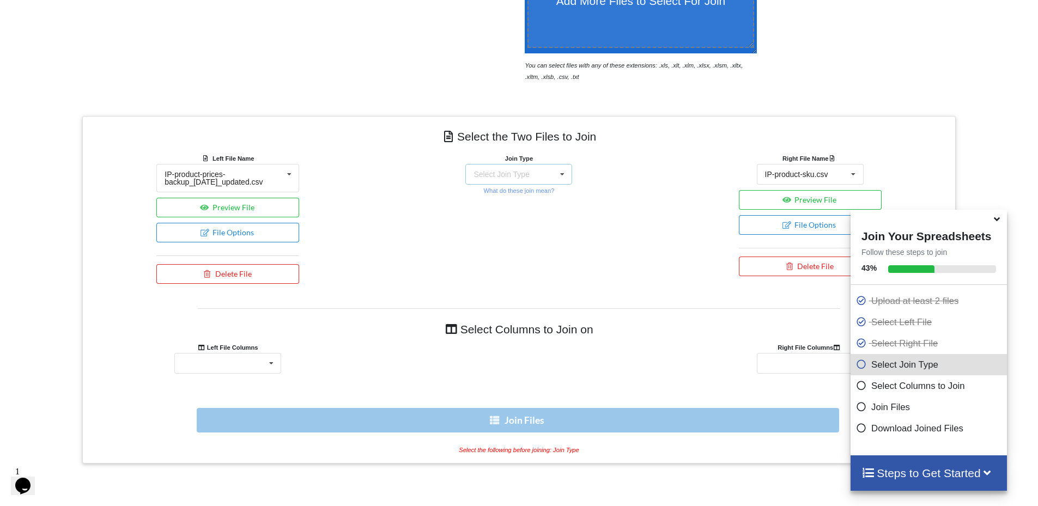
click at [549, 175] on div "Select Join Type INNER JOIN LEFT JOIN RIGHT JOIN FULL JOIN" at bounding box center [518, 174] width 107 height 21
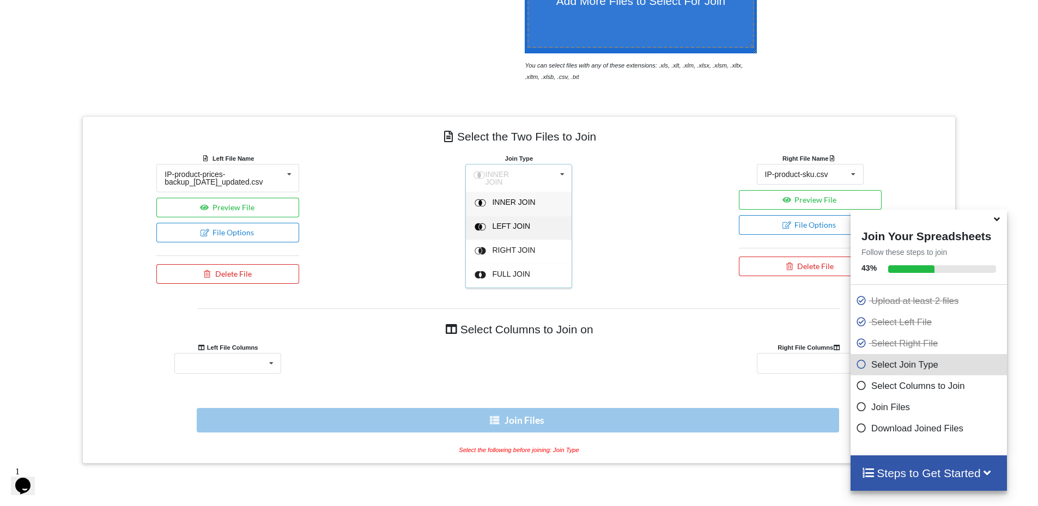
click at [519, 206] on span "LEFT JOIN" at bounding box center [513, 202] width 43 height 9
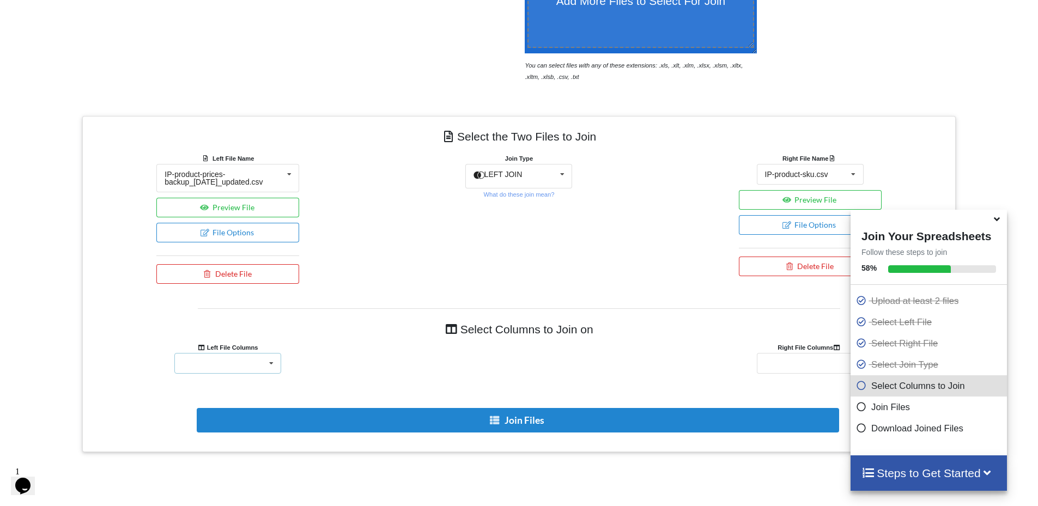
click at [240, 367] on div "IP-product-prices-backup_25-08-13_updated_1 IP-product-prices-backup_25-08-13_u…" at bounding box center [227, 363] width 107 height 21
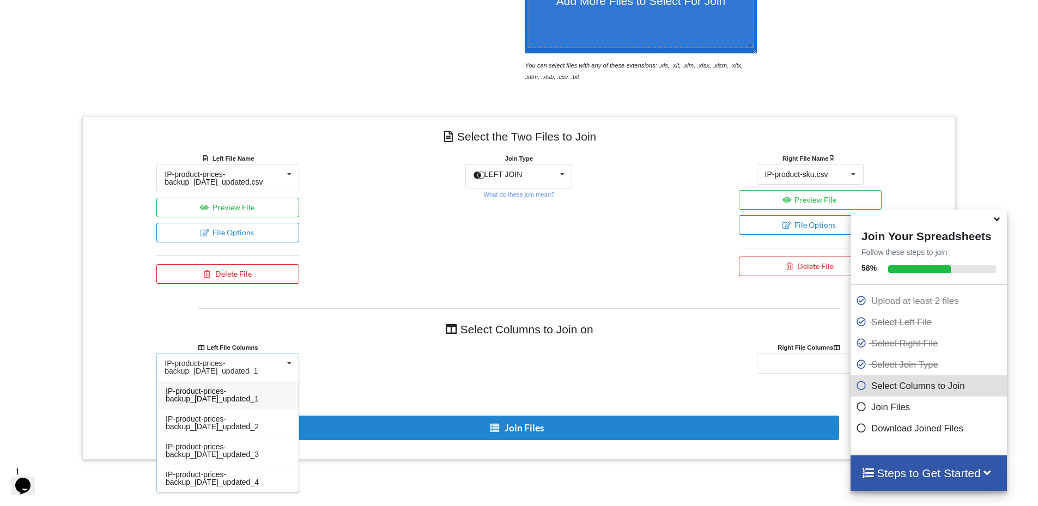
click at [241, 363] on div "IP-product-prices-backup_25-08-13_updated_1" at bounding box center [224, 367] width 118 height 15
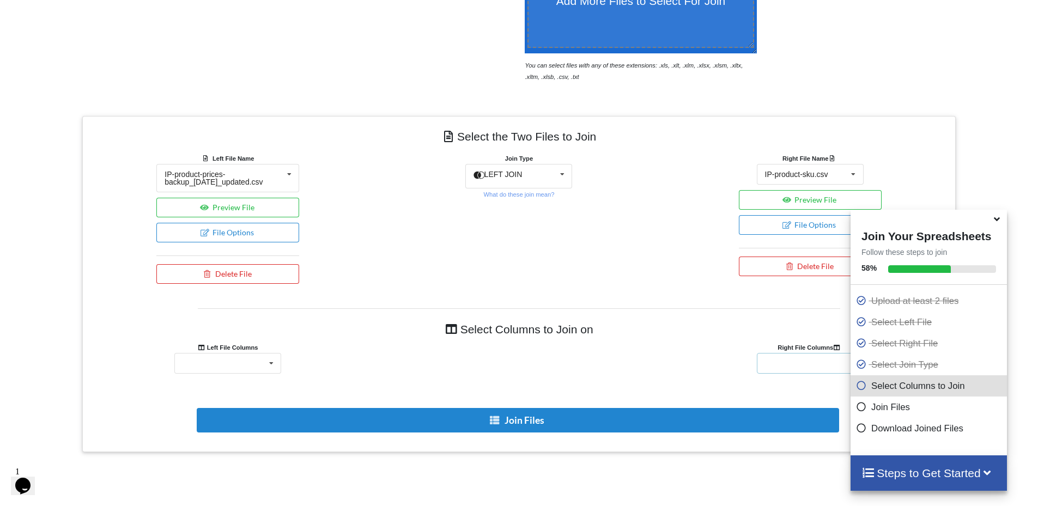
click at [817, 364] on div "IP-product-sku_1 IP-product-sku_2" at bounding box center [810, 363] width 107 height 21
click at [796, 367] on div "IP-product-sku_1" at bounding box center [794, 364] width 58 height 8
click at [796, 367] on div "IP-product-sku_1 IP-product-sku_2" at bounding box center [810, 363] width 107 height 21
click at [793, 382] on span "IP-product-sku_1" at bounding box center [795, 383] width 58 height 9
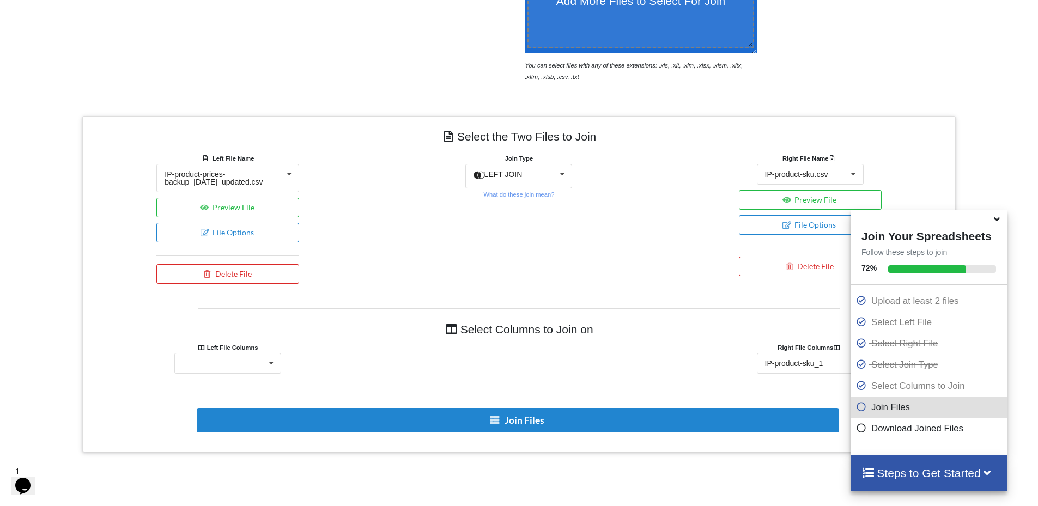
click at [696, 387] on div "Join Files" at bounding box center [518, 414] width 857 height 59
click at [250, 363] on div "IP-product-prices-backup_25-08-13_updated_1 IP-product-prices-backup_25-08-13_u…" at bounding box center [227, 363] width 107 height 21
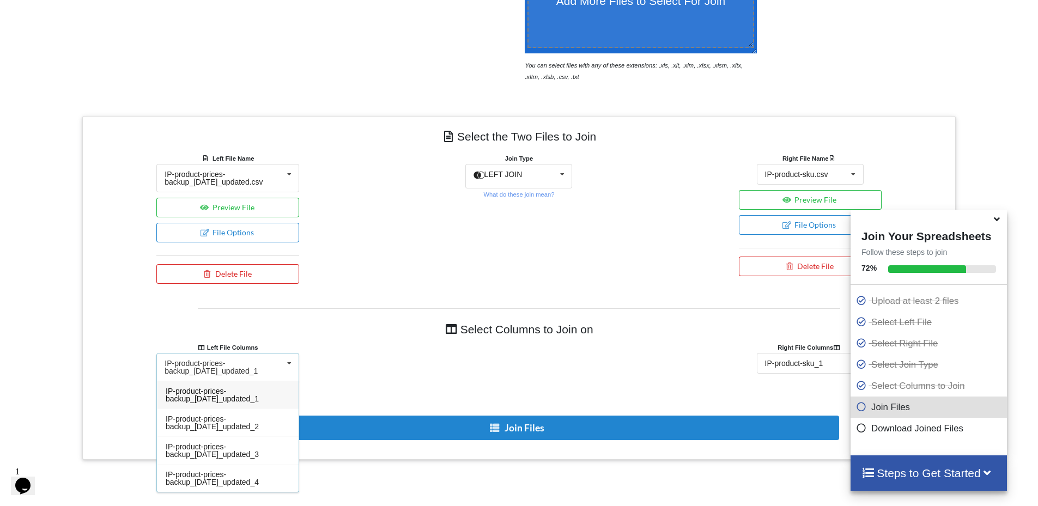
click at [247, 391] on span "IP-product-prices-backup_25-08-13_updated_1" at bounding box center [212, 395] width 93 height 16
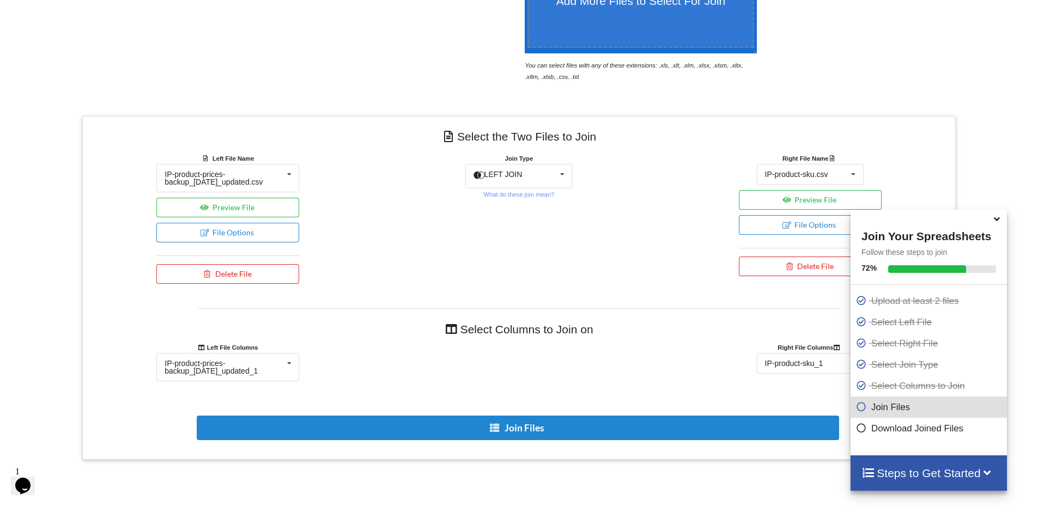
click at [276, 388] on div "Select Columns to Join on Left File Columns Right File Columns IP-product-price…" at bounding box center [518, 379] width 857 height 143
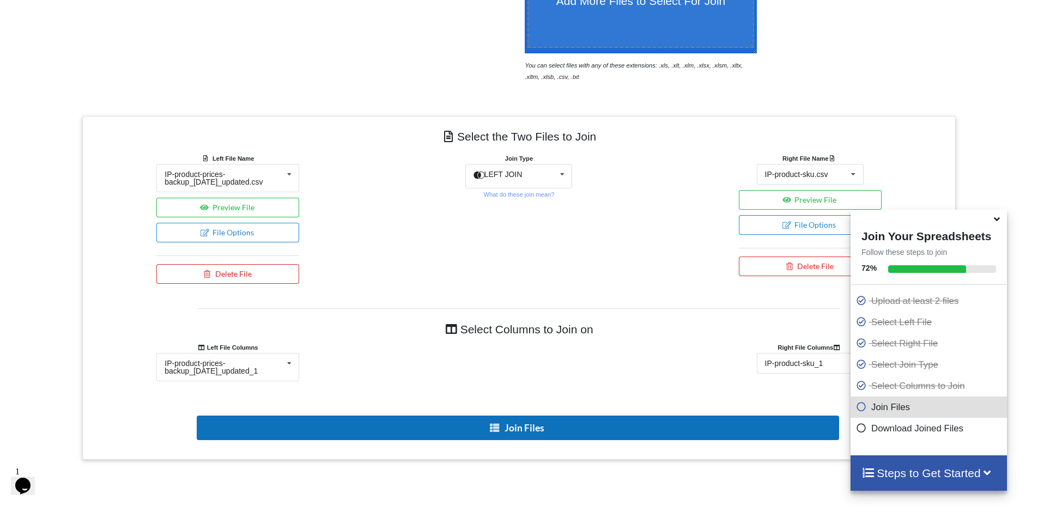
click at [508, 425] on button "Join Files" at bounding box center [518, 428] width 642 height 25
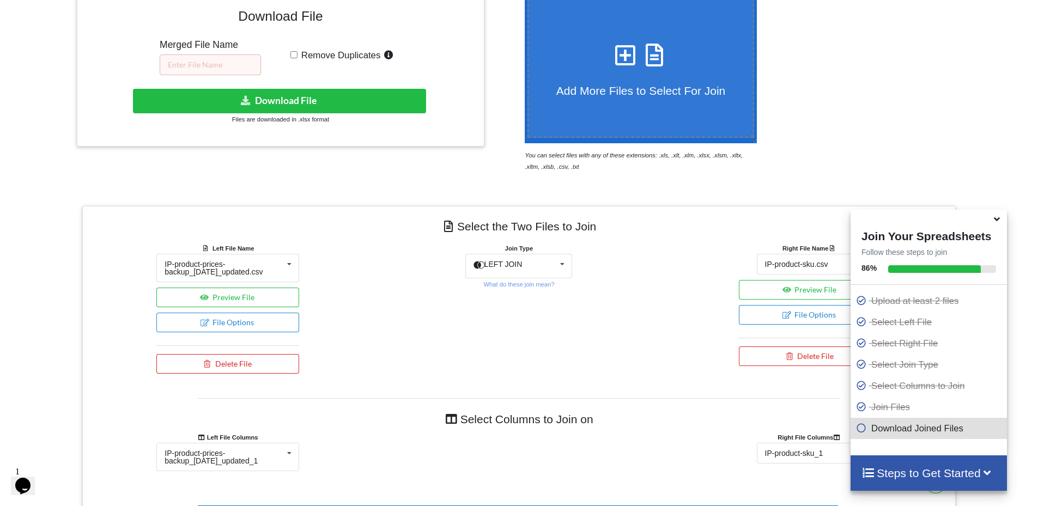
scroll to position [64, 0]
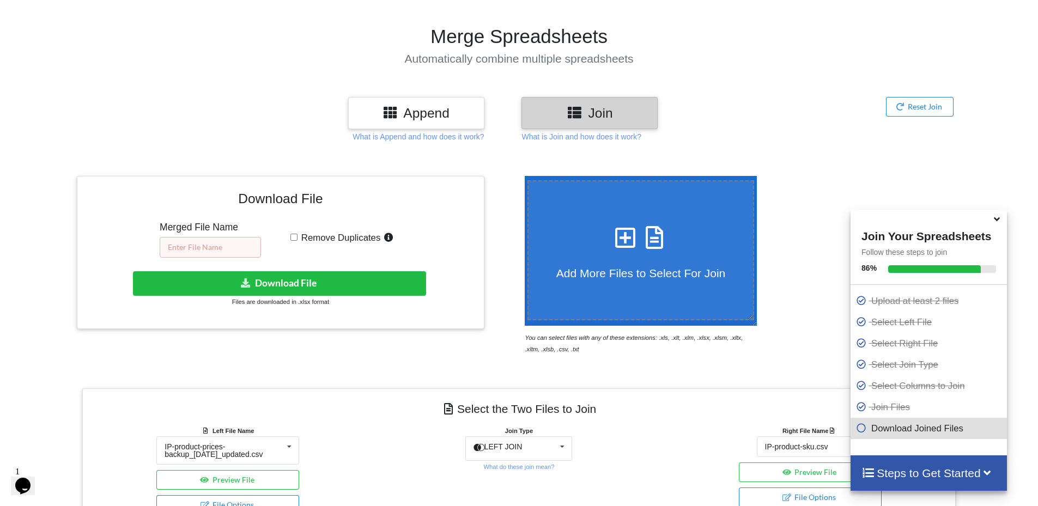
click at [198, 248] on input "text" at bounding box center [210, 247] width 101 height 21
type input "IP-updated"
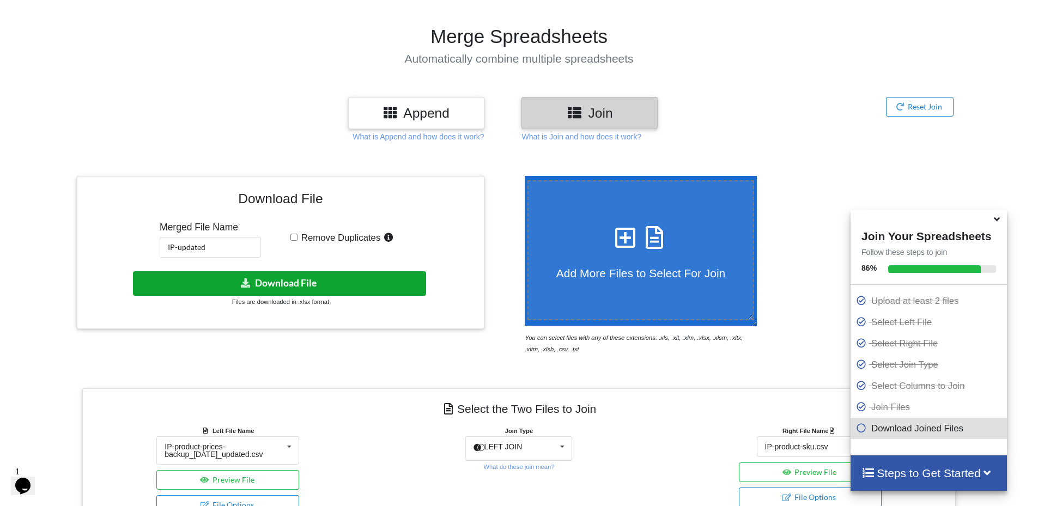
click at [297, 287] on button "Download File" at bounding box center [279, 283] width 293 height 25
